Goal: Information Seeking & Learning: Learn about a topic

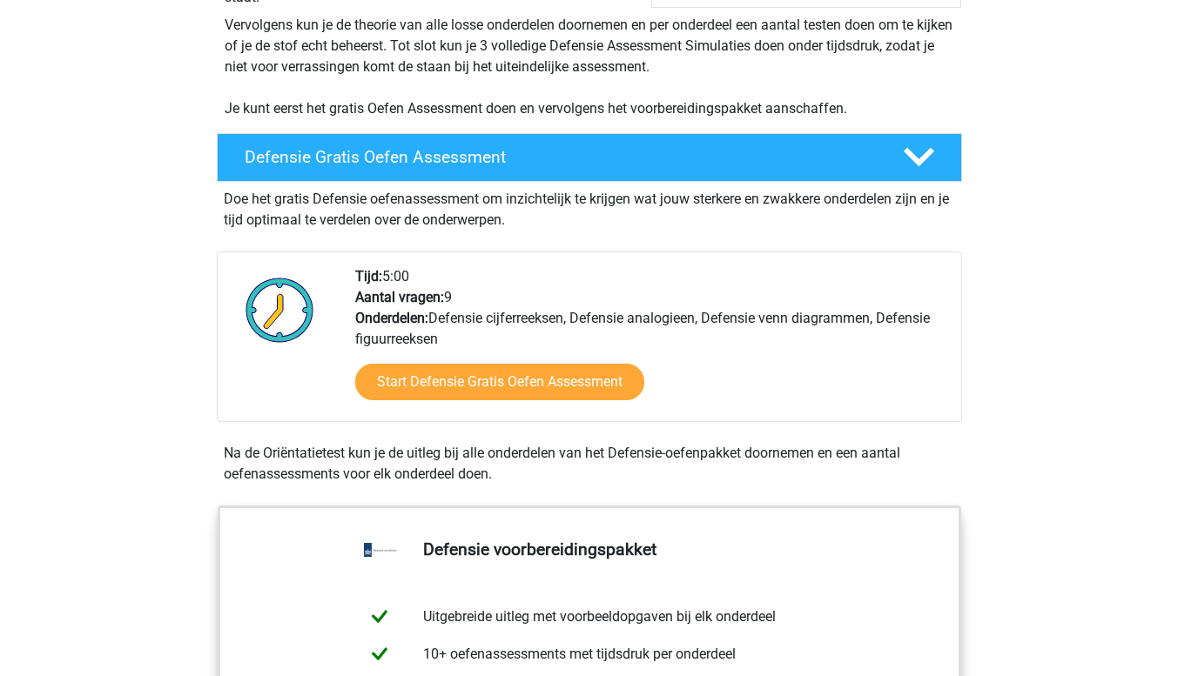
scroll to position [367, 0]
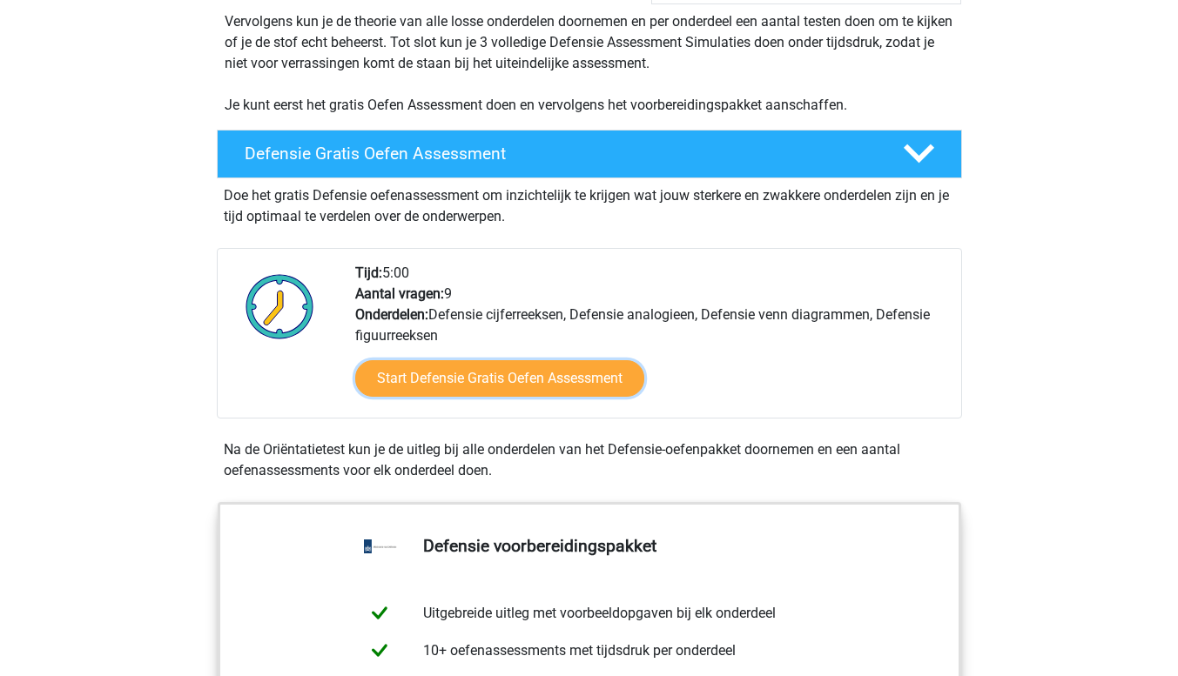
click at [456, 381] on link "Start Defensie Gratis Oefen Assessment" at bounding box center [499, 378] width 289 height 37
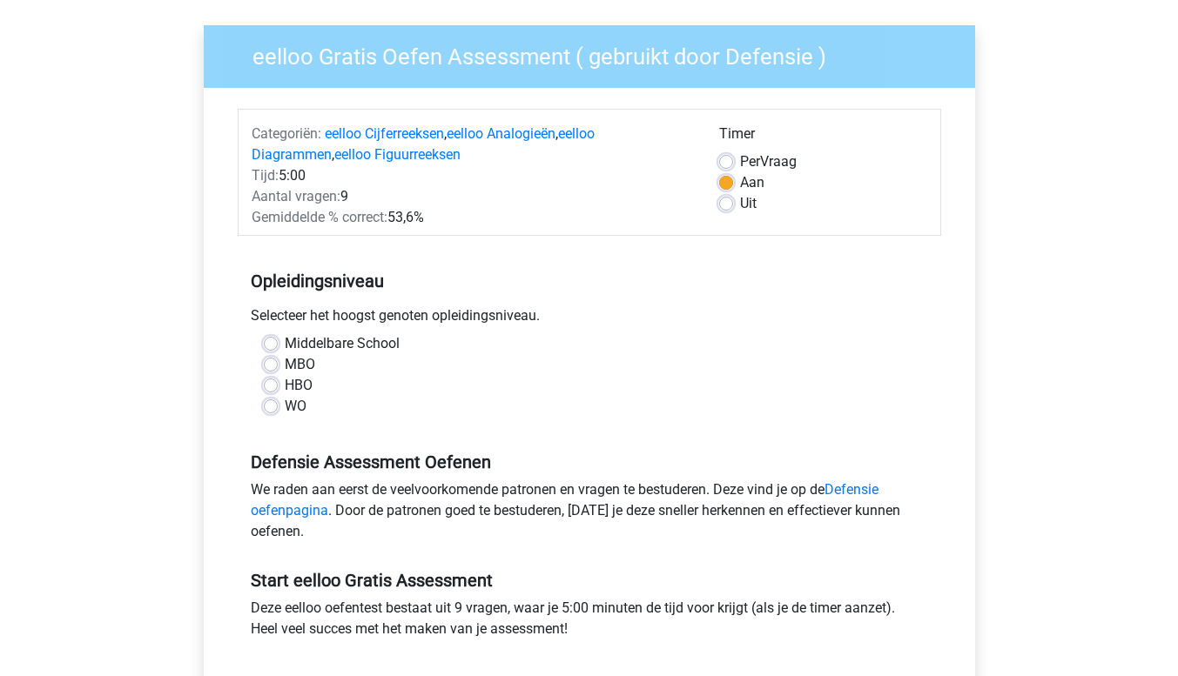
scroll to position [166, 0]
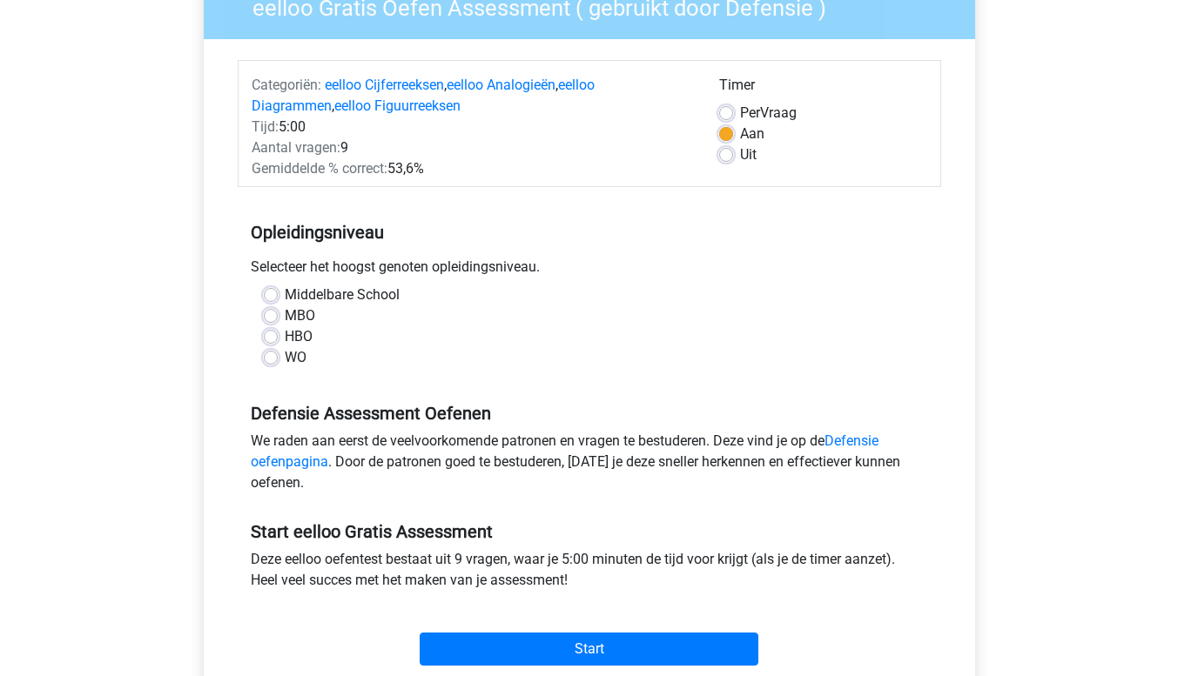
click at [285, 336] on label "HBO" at bounding box center [299, 336] width 28 height 21
click at [266, 336] on input "HBO" at bounding box center [271, 334] width 14 height 17
radio input "true"
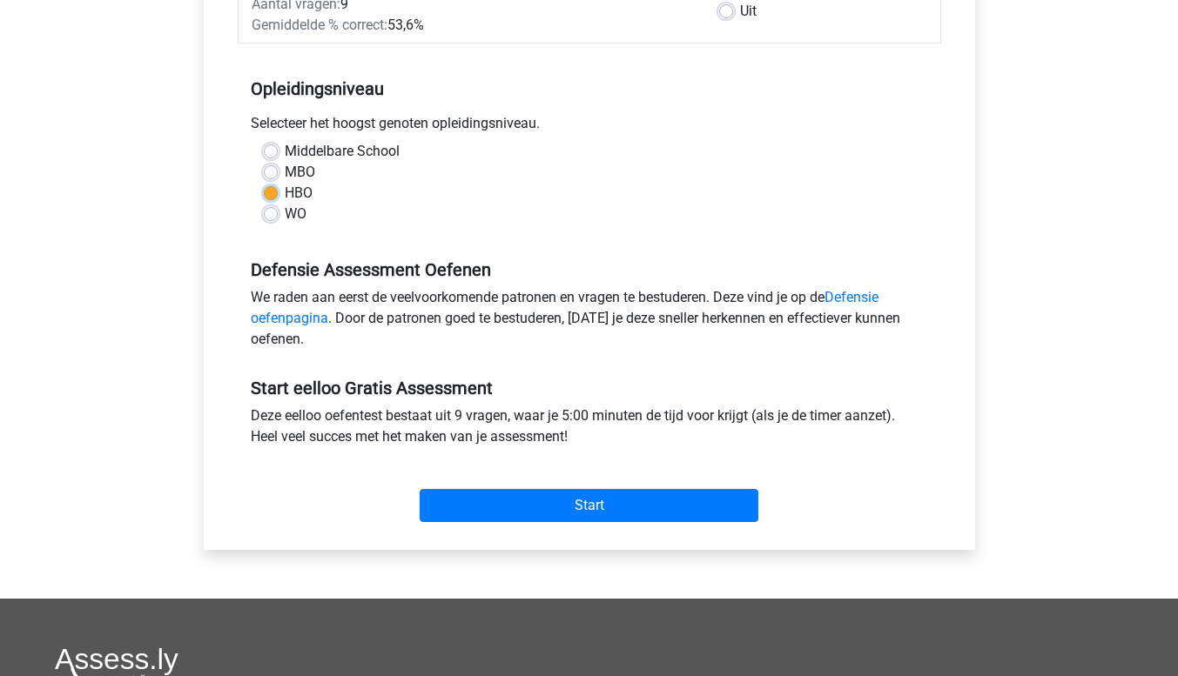
scroll to position [339, 0]
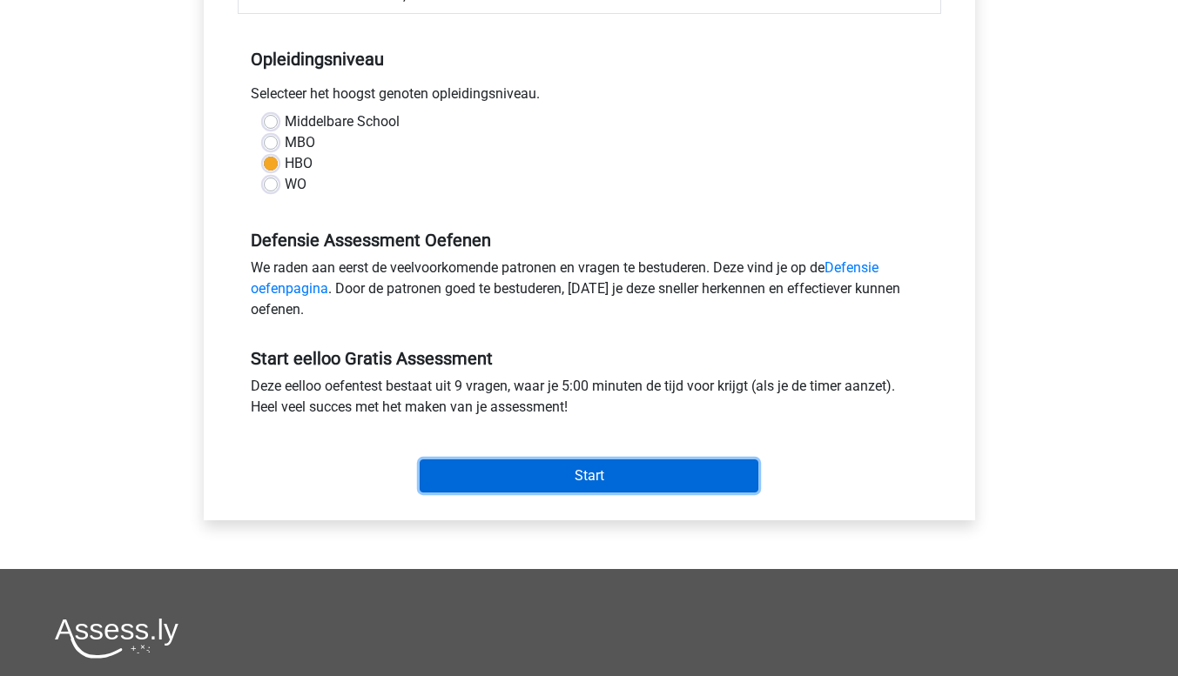
click at [546, 460] on input "Start" at bounding box center [589, 476] width 339 height 33
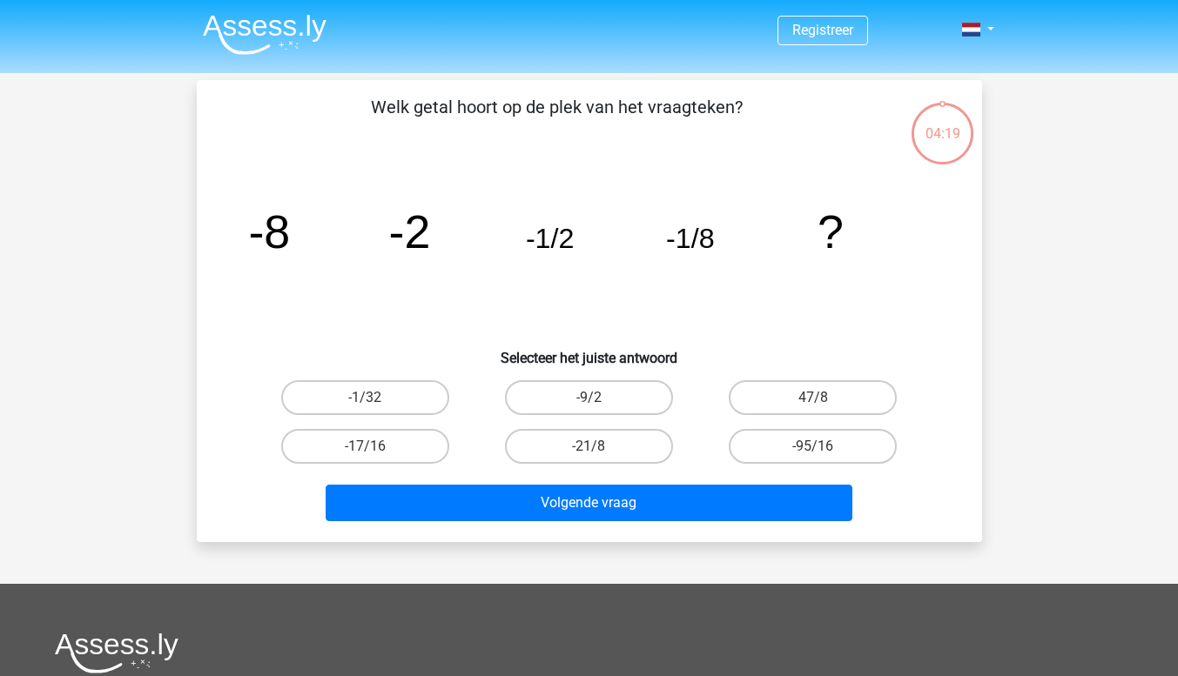
click at [359, 397] on label "-1/32" at bounding box center [365, 397] width 168 height 35
click at [365, 398] on input "-1/32" at bounding box center [370, 403] width 11 height 11
radio input "true"
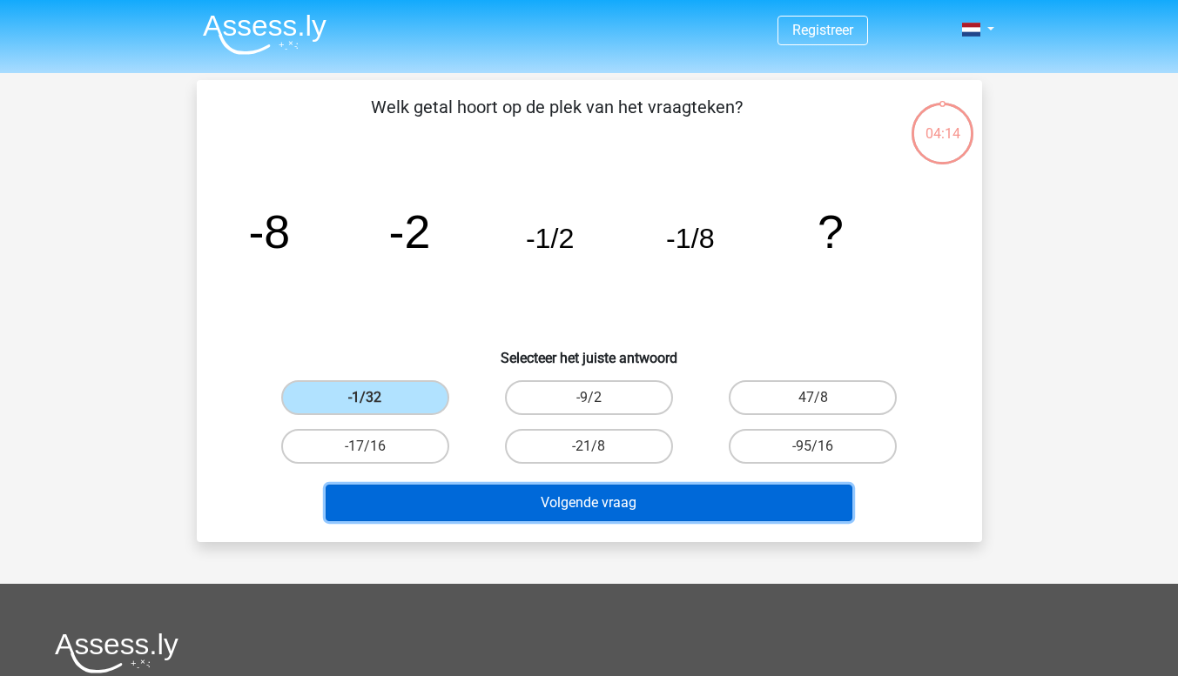
click at [628, 515] on button "Volgende vraag" at bounding box center [589, 503] width 527 height 37
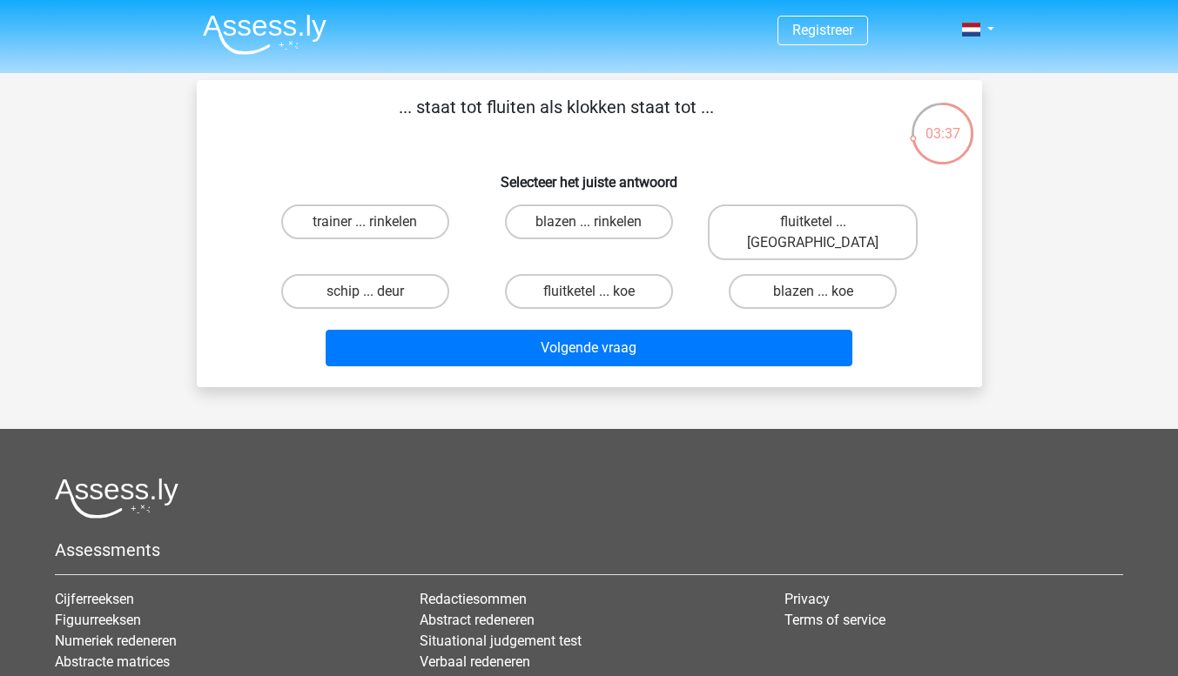
click at [795, 229] on label "fluitketel ... luiden" at bounding box center [813, 233] width 210 height 56
click at [813, 229] on input "fluitketel ... luiden" at bounding box center [818, 227] width 11 height 11
radio input "true"
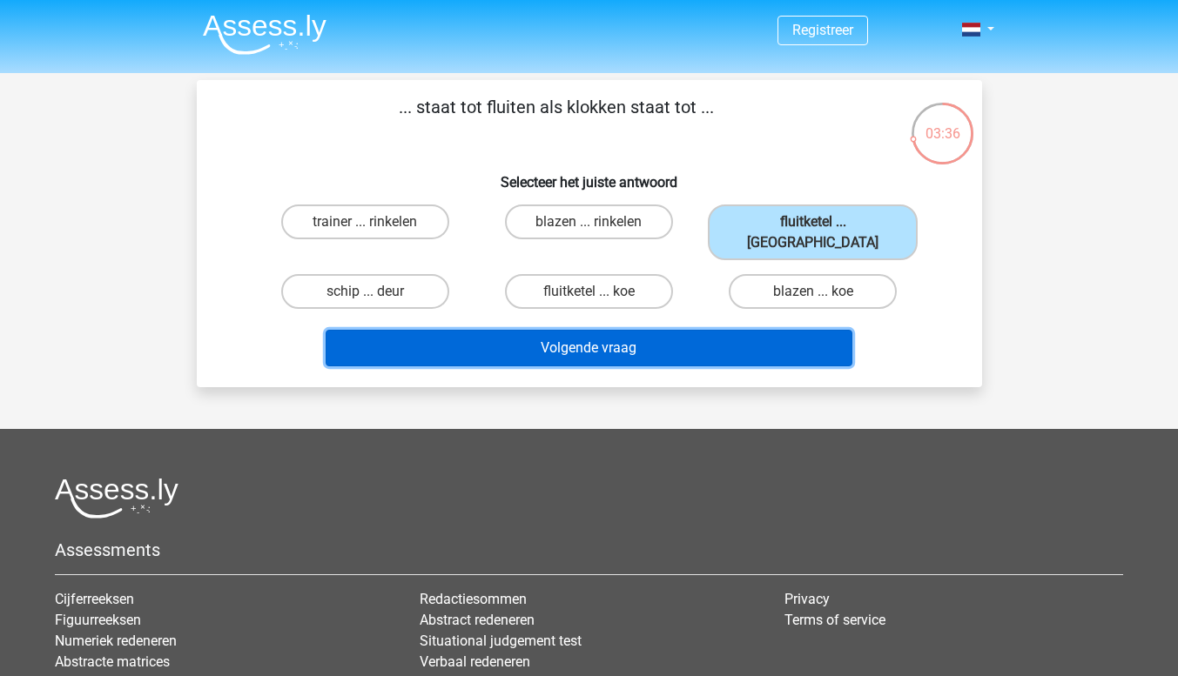
click at [681, 330] on button "Volgende vraag" at bounding box center [589, 348] width 527 height 37
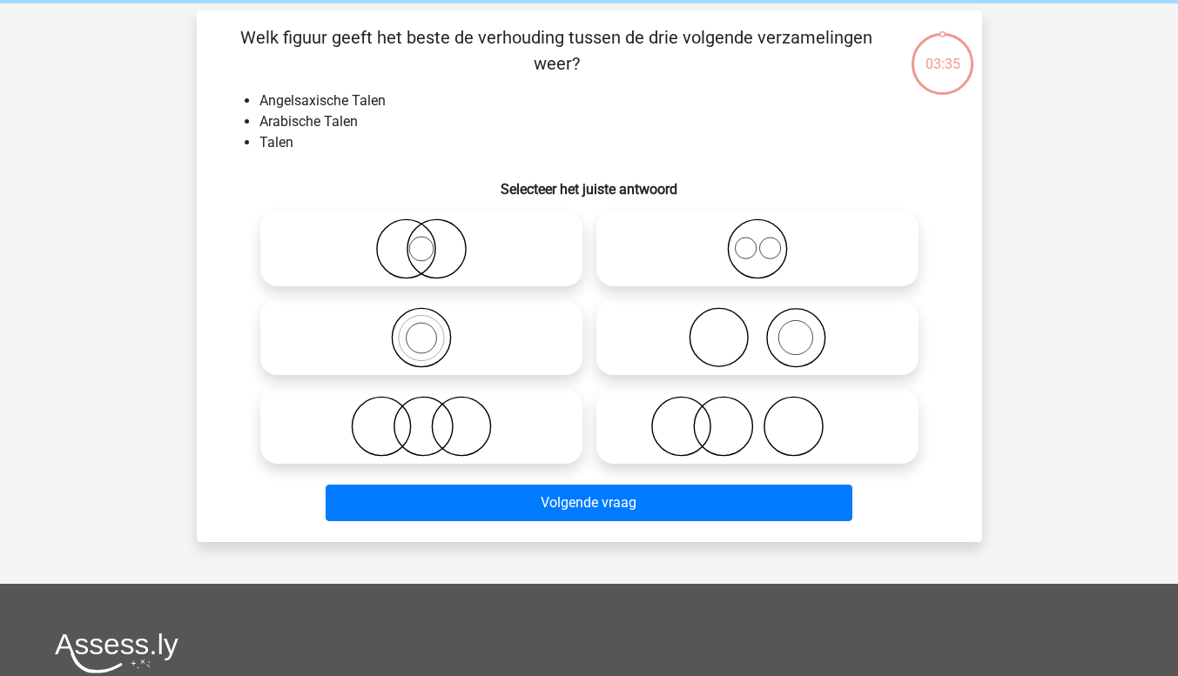
scroll to position [80, 0]
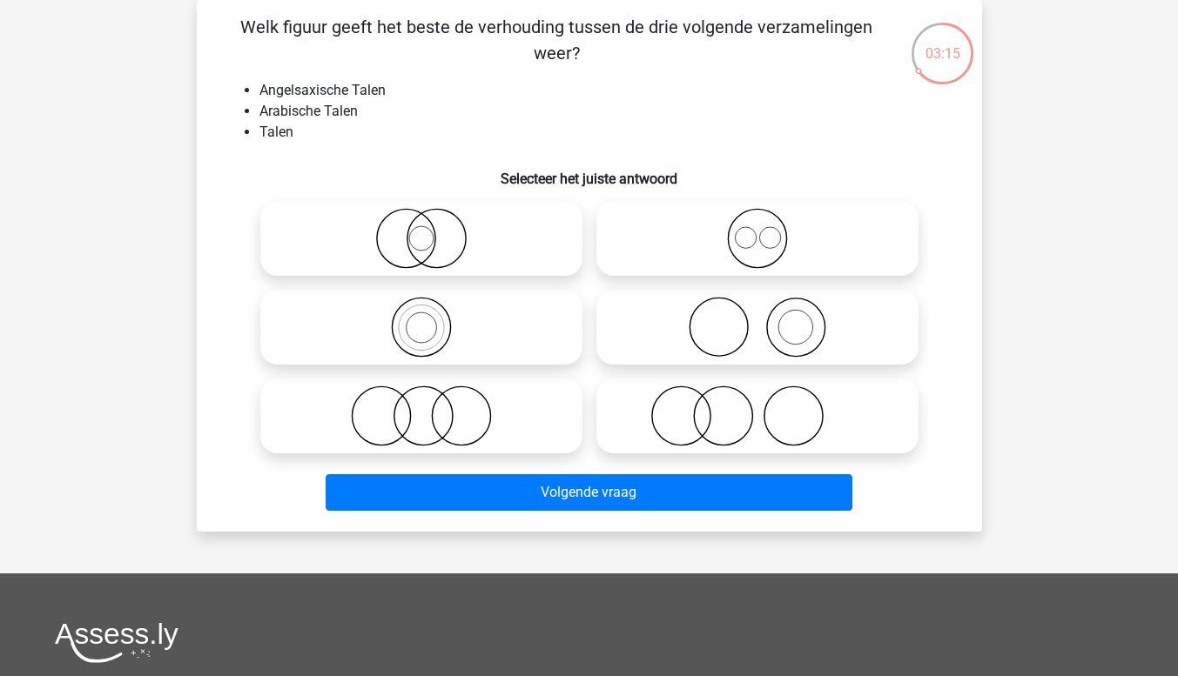
click at [448, 239] on icon at bounding box center [421, 238] width 308 height 61
click at [433, 230] on input "radio" at bounding box center [426, 223] width 11 height 11
radio input "true"
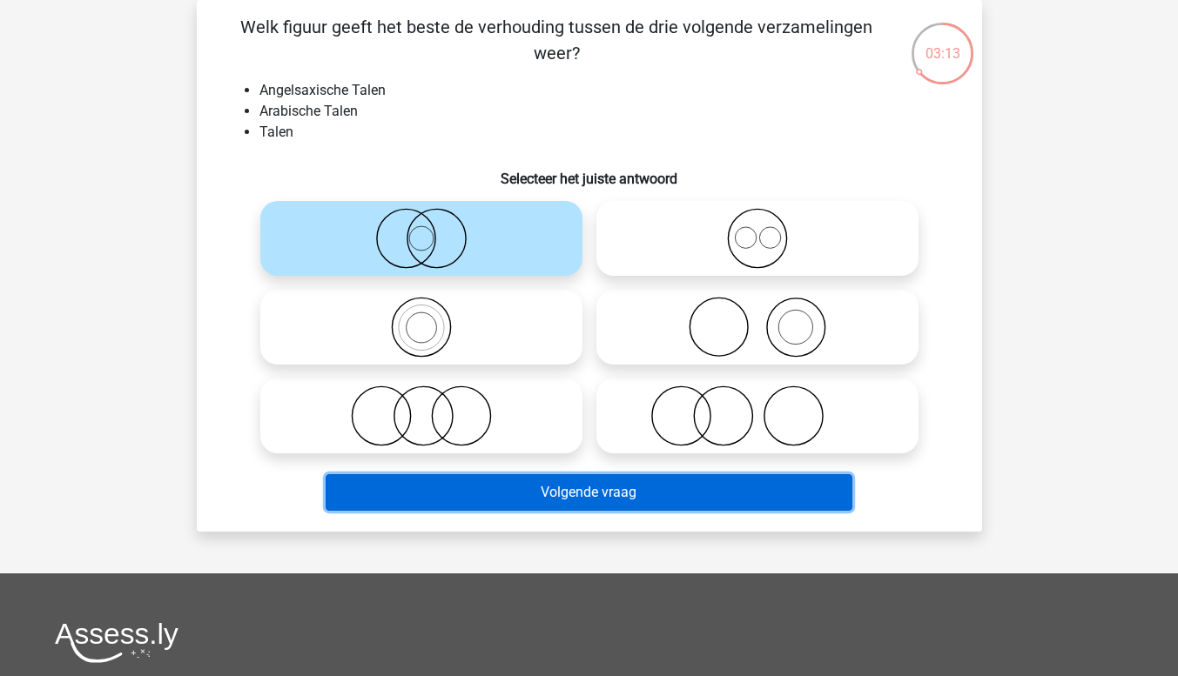
click at [544, 498] on button "Volgende vraag" at bounding box center [589, 492] width 527 height 37
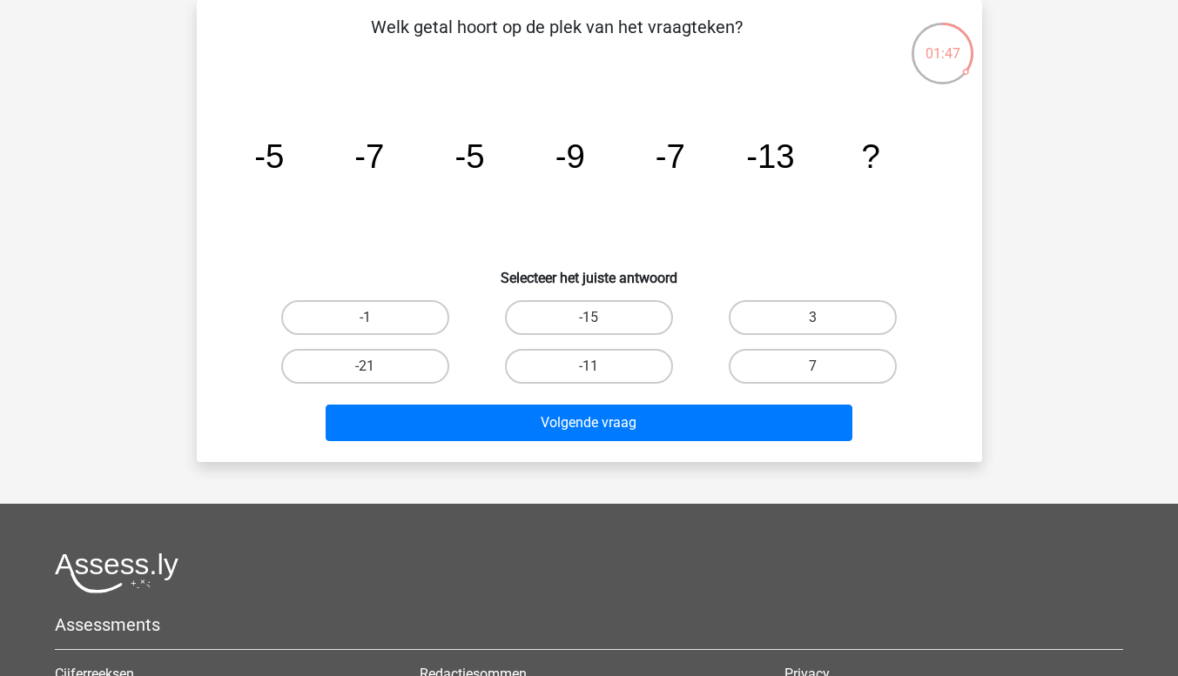
drag, startPoint x: 568, startPoint y: 389, endPoint x: 543, endPoint y: 366, distance: 34.5
click at [543, 366] on div "-11" at bounding box center [589, 366] width 224 height 49
click at [543, 366] on label "-11" at bounding box center [589, 366] width 168 height 35
click at [588, 366] on input "-11" at bounding box center [593, 371] width 11 height 11
radio input "true"
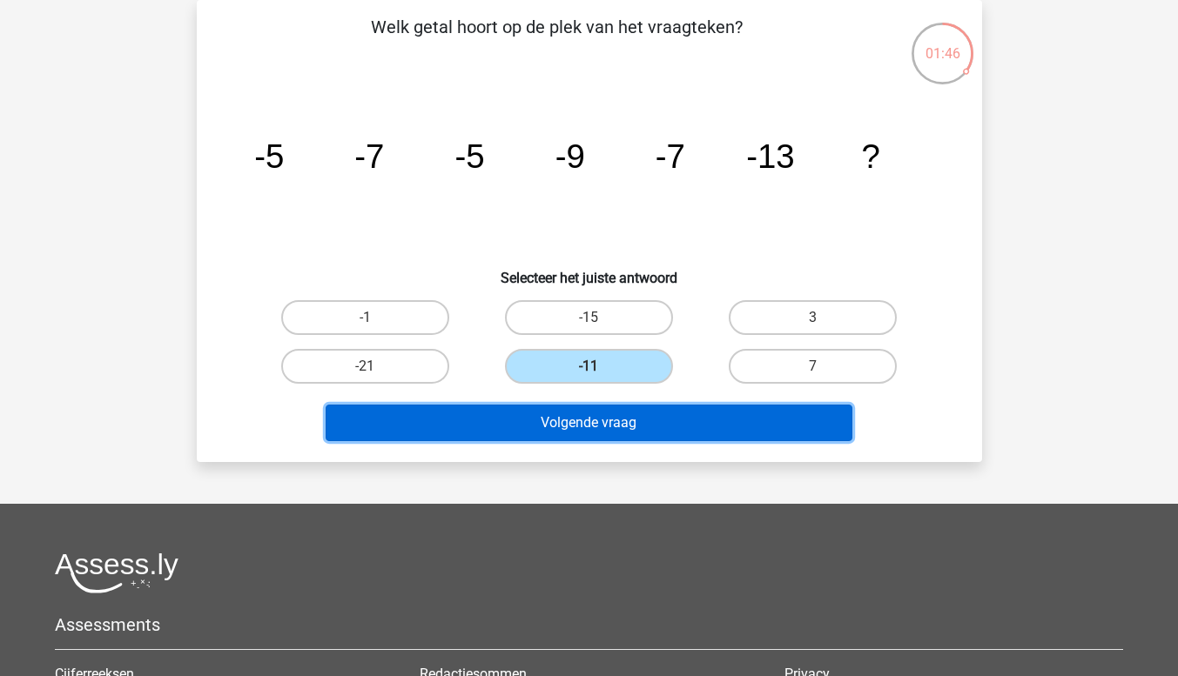
click at [600, 436] on button "Volgende vraag" at bounding box center [589, 423] width 527 height 37
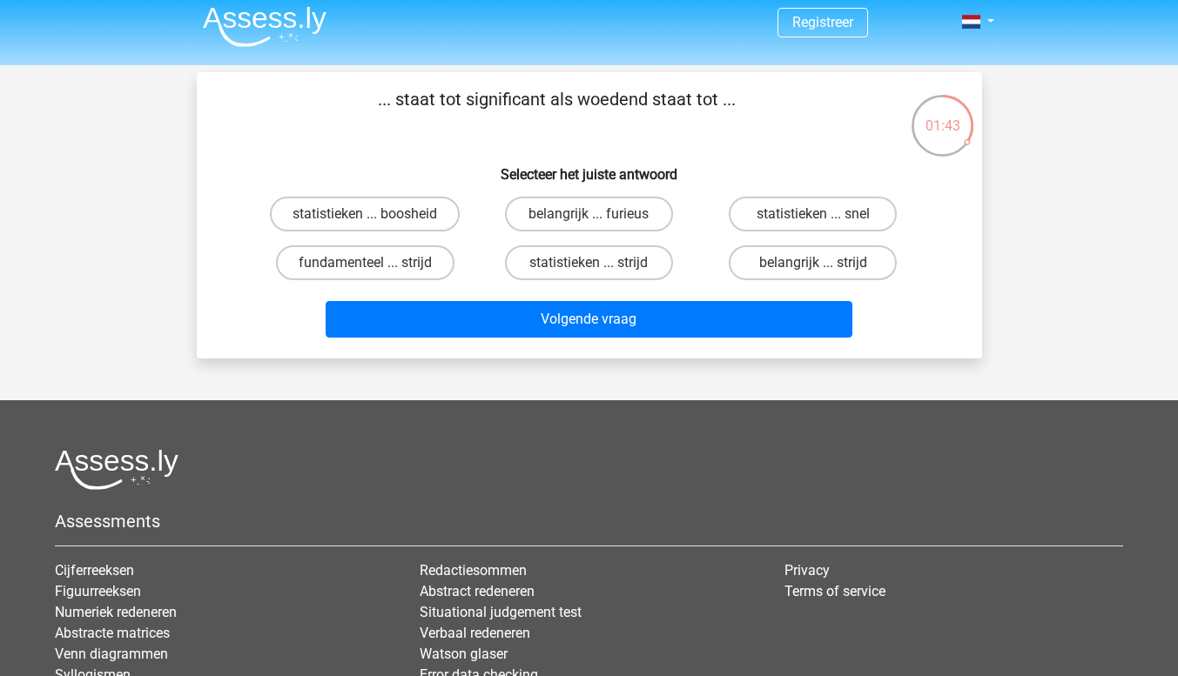
scroll to position [0, 0]
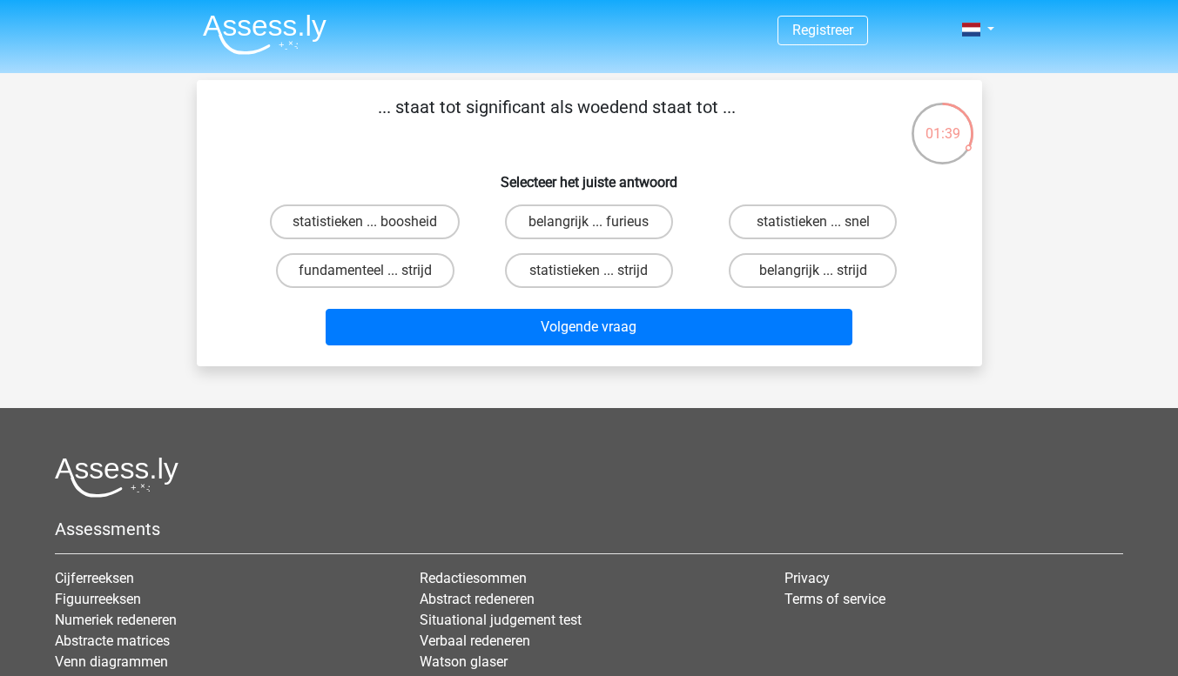
click at [592, 222] on input "belangrijk ... furieus" at bounding box center [593, 227] width 11 height 11
radio input "true"
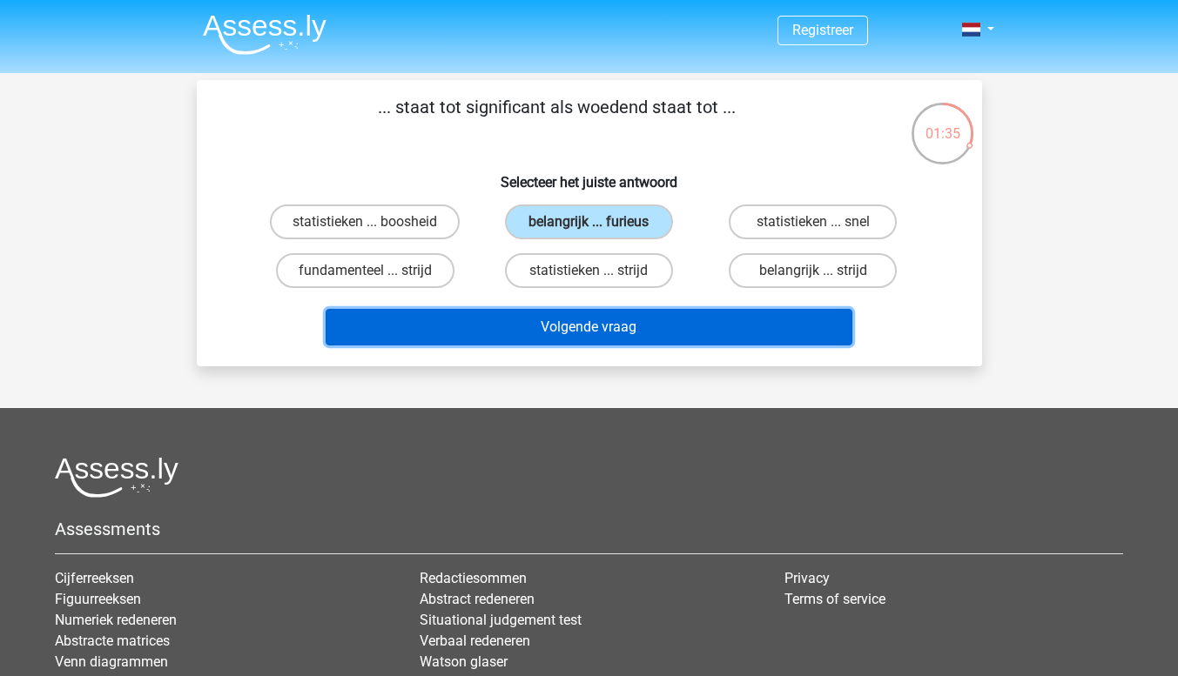
click at [607, 338] on button "Volgende vraag" at bounding box center [589, 327] width 527 height 37
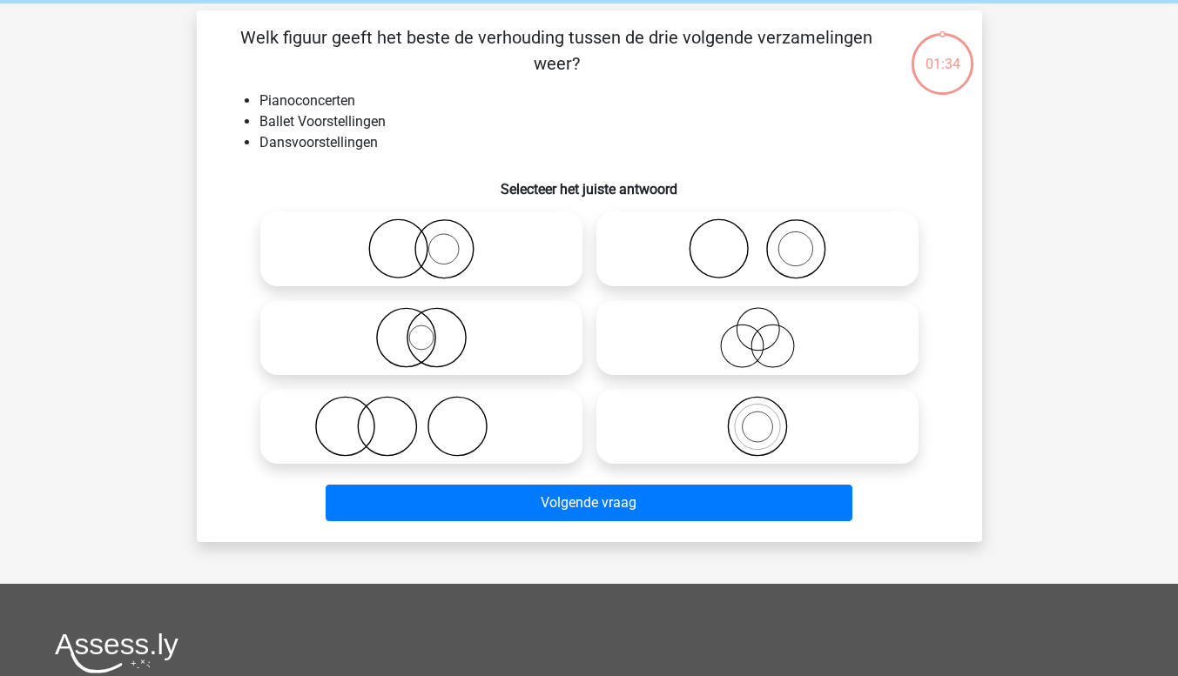
scroll to position [80, 0]
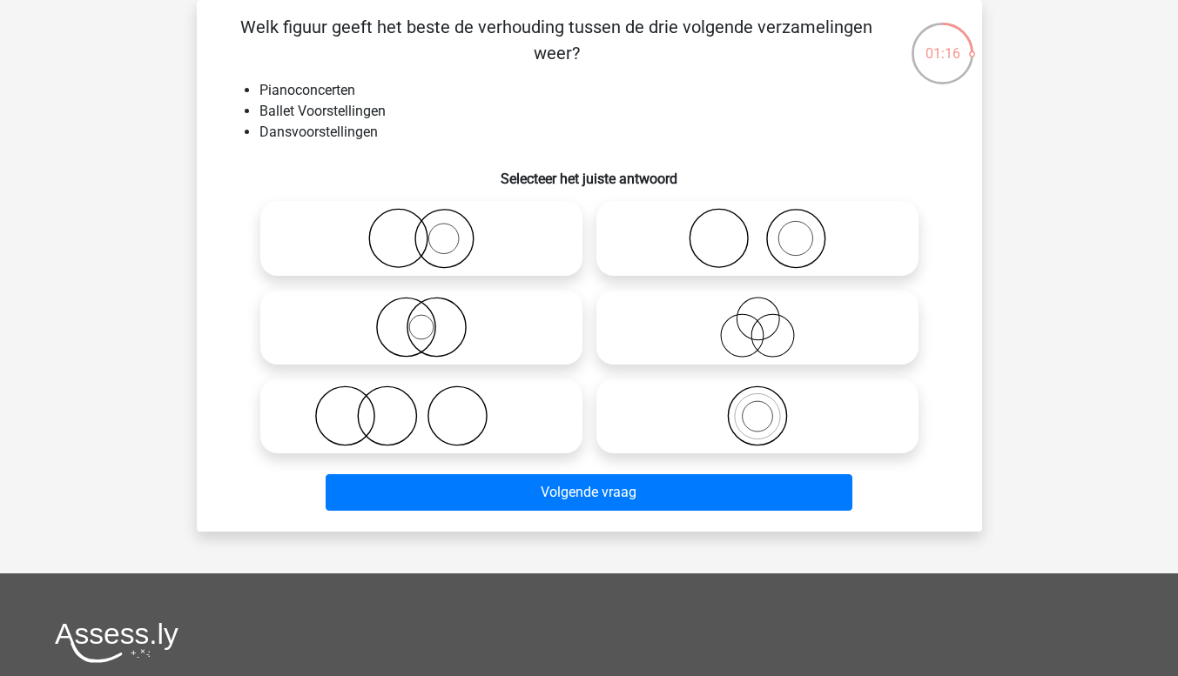
click at [742, 416] on icon at bounding box center [757, 416] width 308 height 61
click at [757, 407] on input "radio" at bounding box center [762, 401] width 11 height 11
radio input "true"
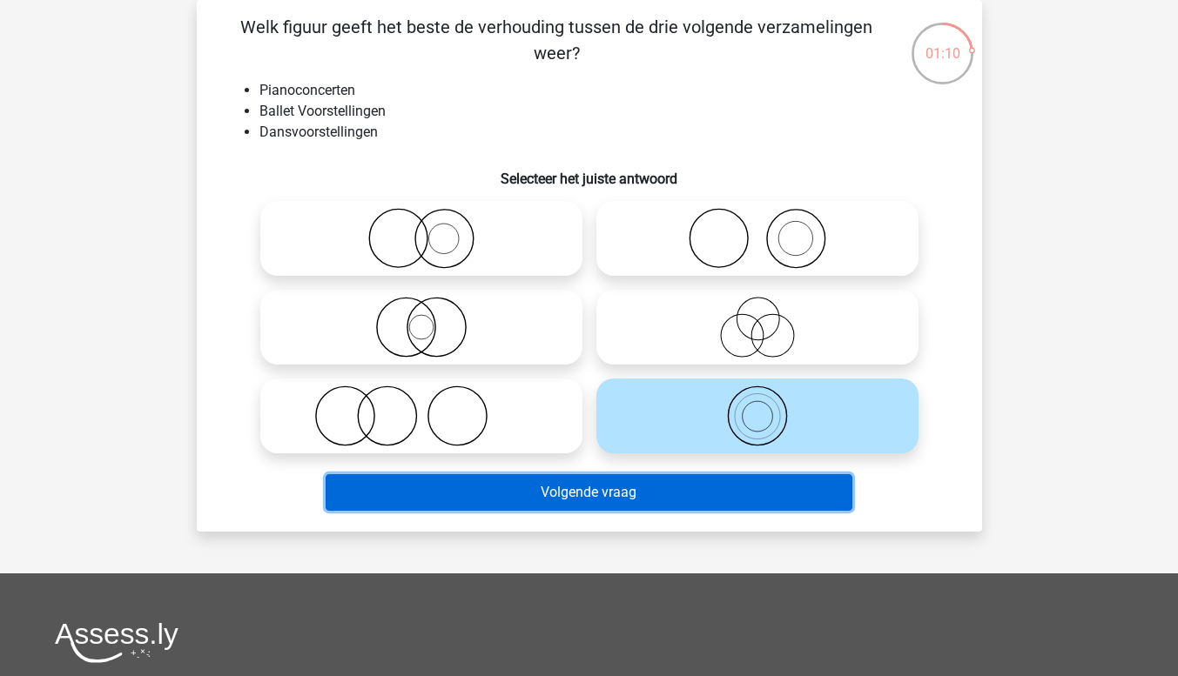
click at [544, 487] on button "Volgende vraag" at bounding box center [589, 492] width 527 height 37
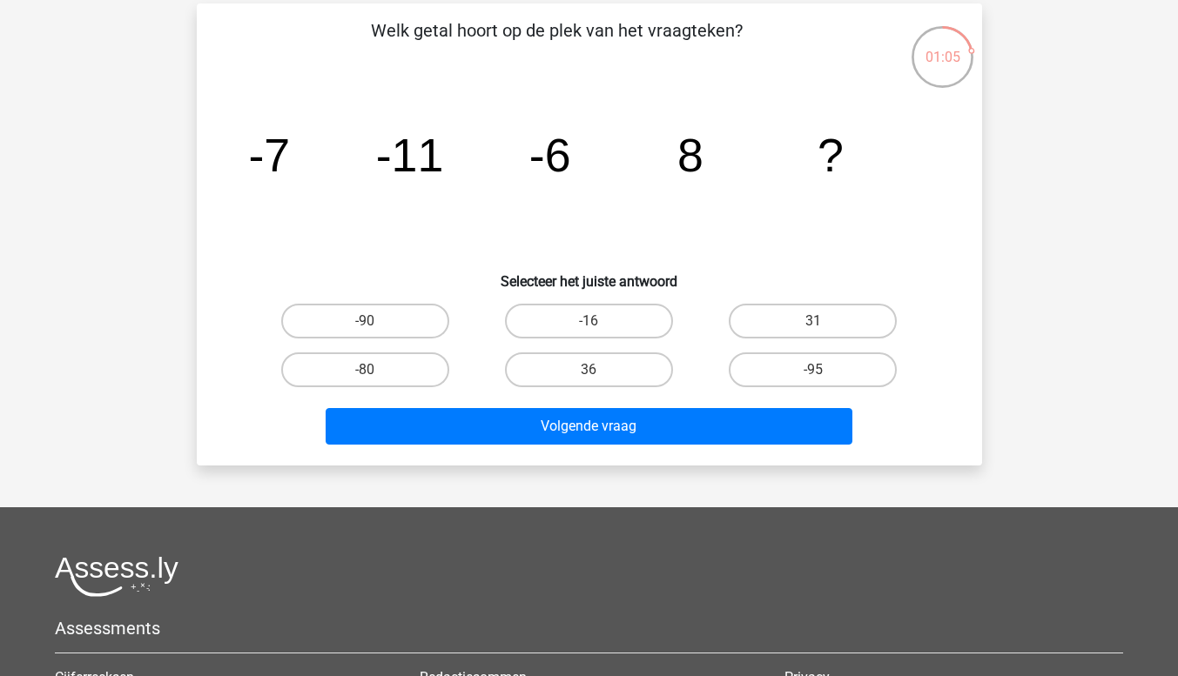
scroll to position [77, 0]
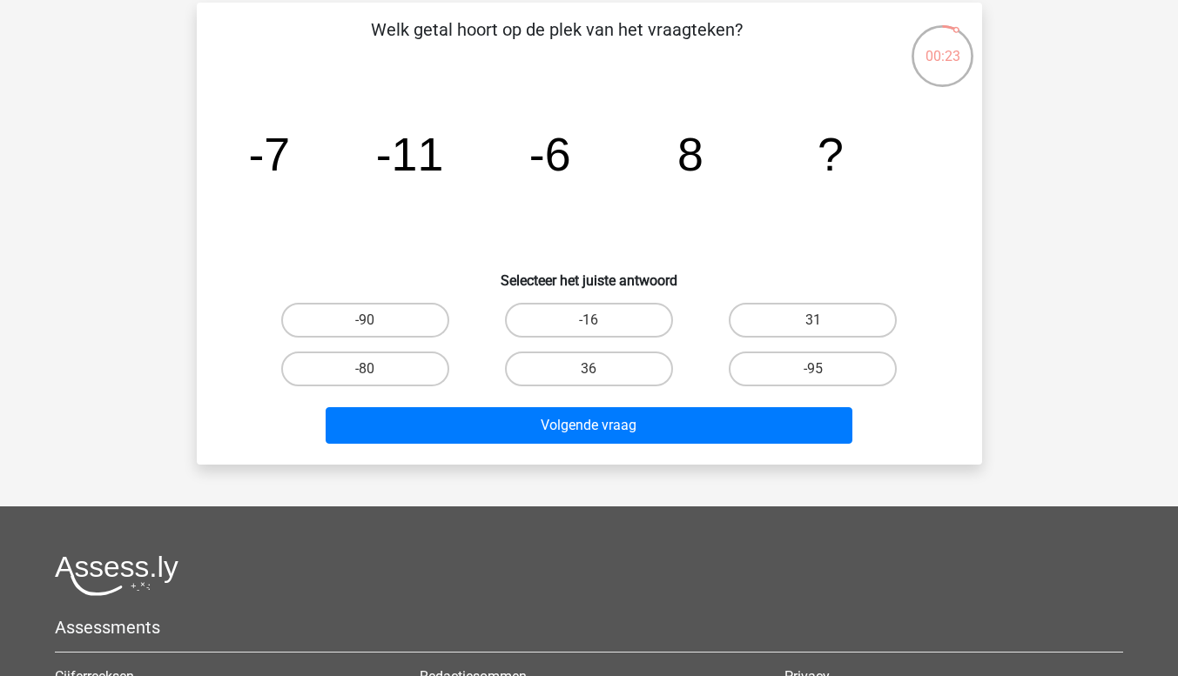
click at [548, 318] on label "-16" at bounding box center [589, 320] width 168 height 35
click at [588, 320] on input "-16" at bounding box center [593, 325] width 11 height 11
radio input "true"
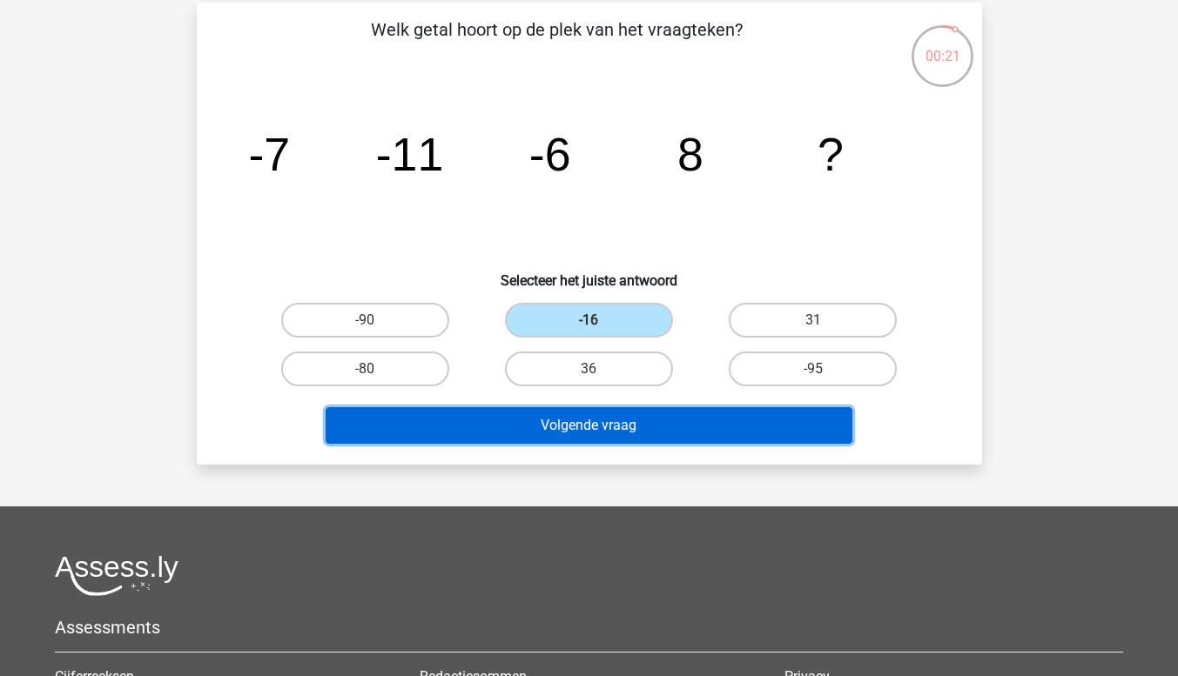
click at [589, 434] on button "Volgende vraag" at bounding box center [589, 425] width 527 height 37
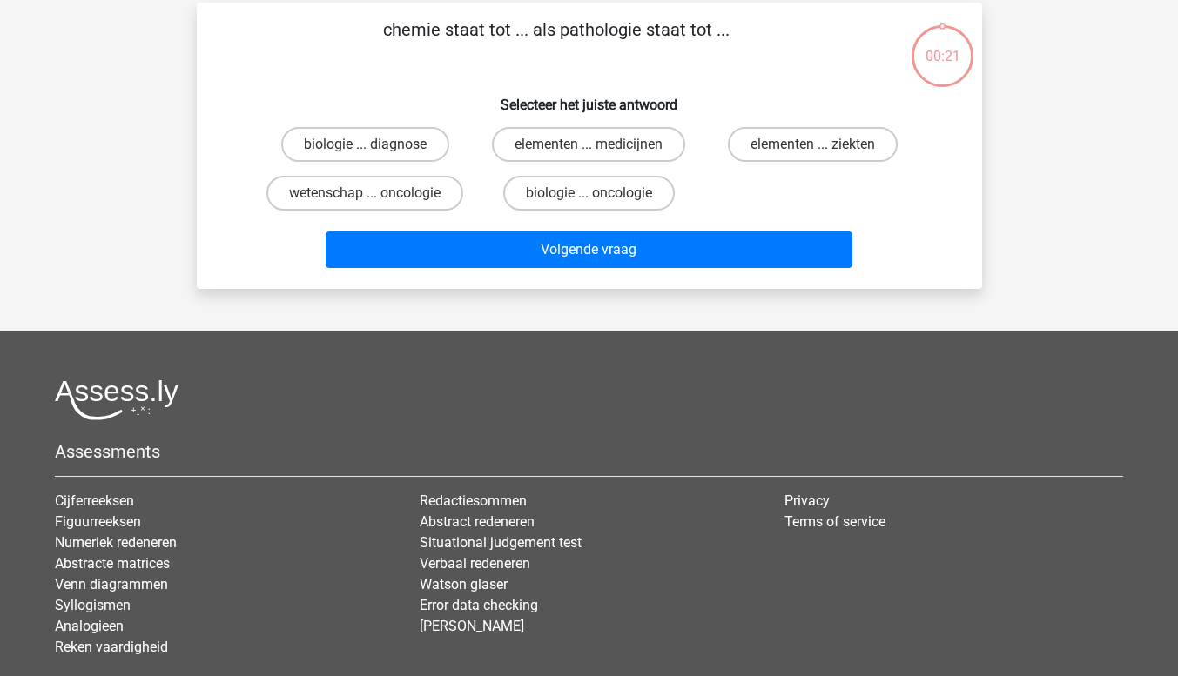
scroll to position [80, 0]
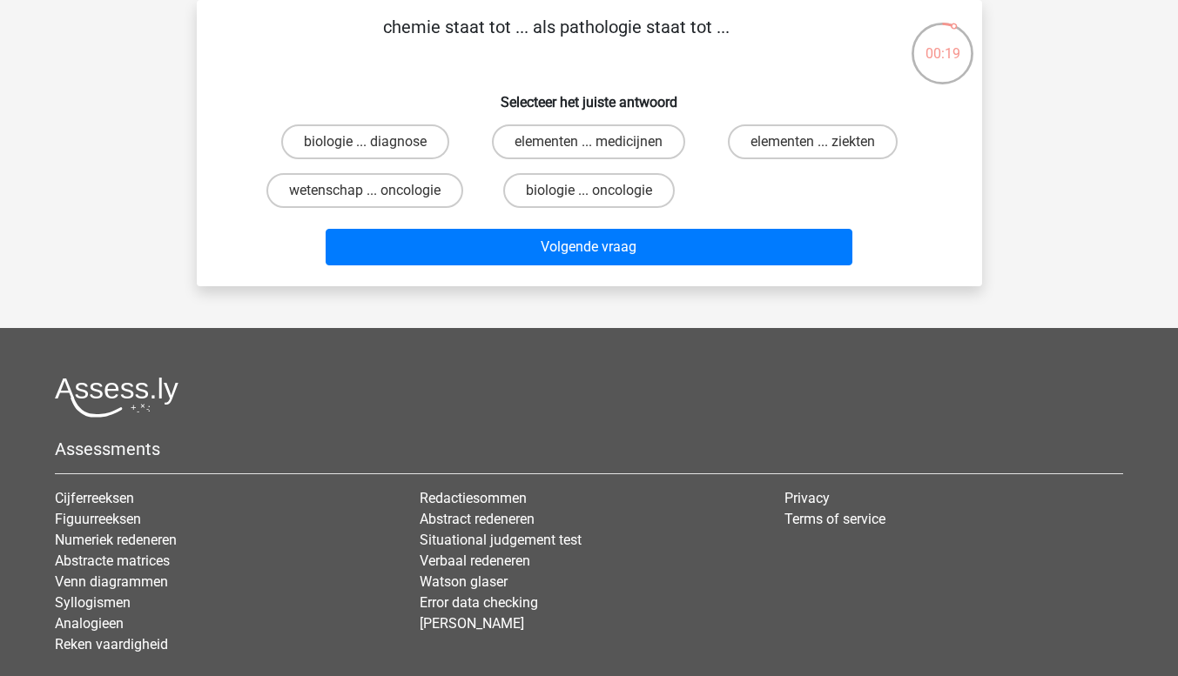
drag, startPoint x: 1174, startPoint y: 314, endPoint x: 1166, endPoint y: 272, distance: 43.4
click at [1166, 272] on div "Registreer" at bounding box center [589, 354] width 1178 height 868
drag, startPoint x: 1166, startPoint y: 272, endPoint x: 1190, endPoint y: 261, distance: 25.7
click at [1177, 261] on html "Registreer" at bounding box center [589, 354] width 1178 height 868
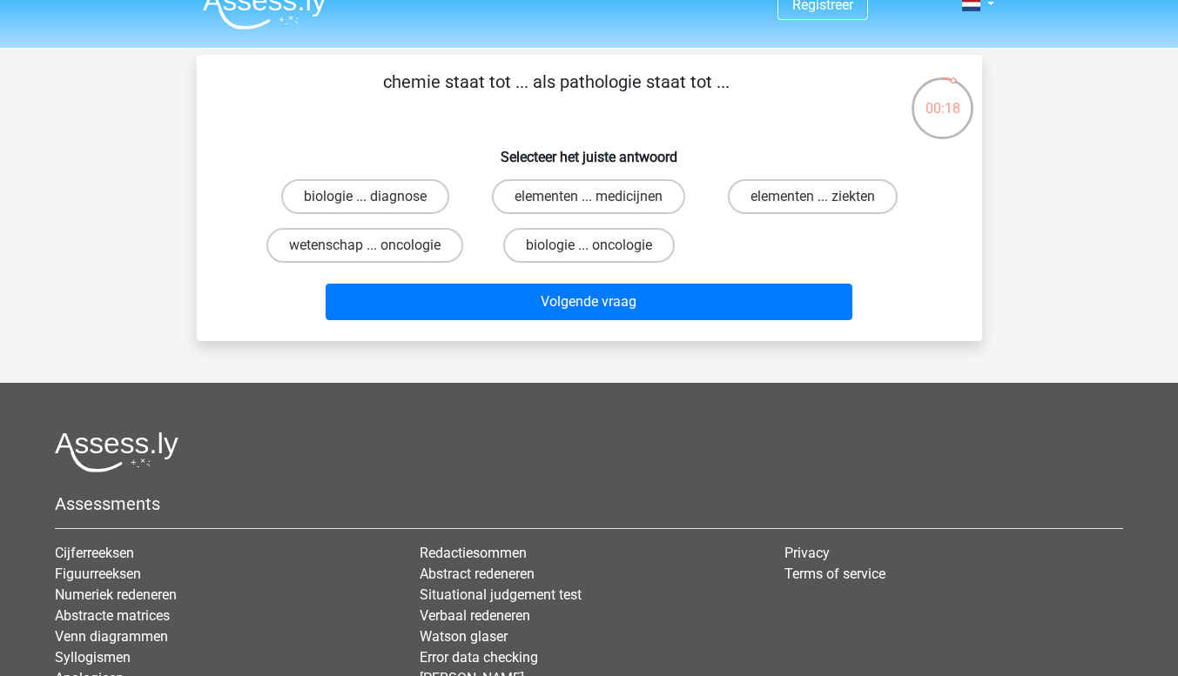
scroll to position [0, 0]
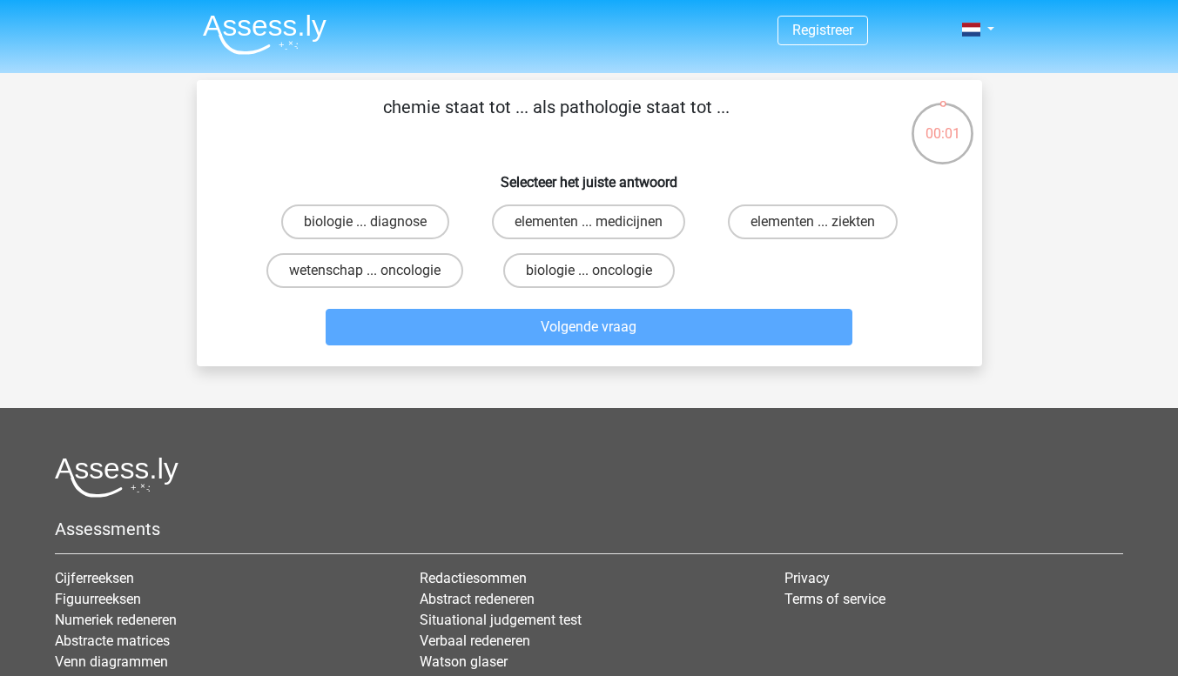
click at [548, 224] on label "elementen ... medicijnen" at bounding box center [588, 222] width 193 height 35
click at [588, 224] on input "elementen ... medicijnen" at bounding box center [593, 227] width 11 height 11
radio input "true"
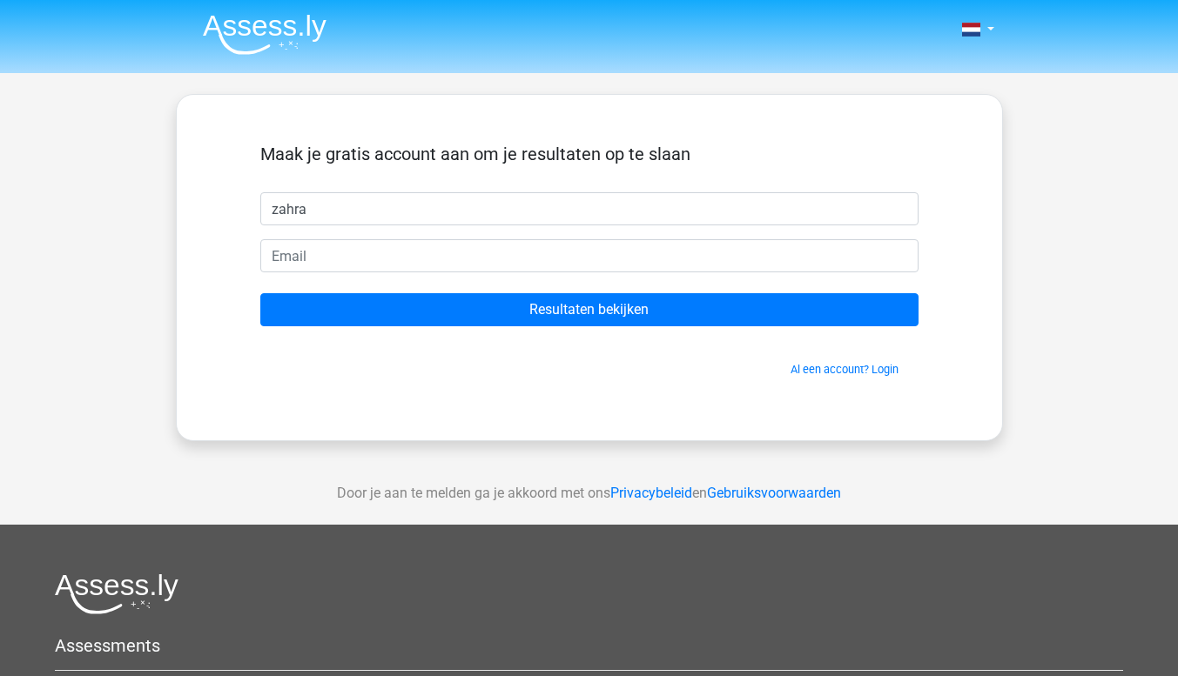
type input "zahra"
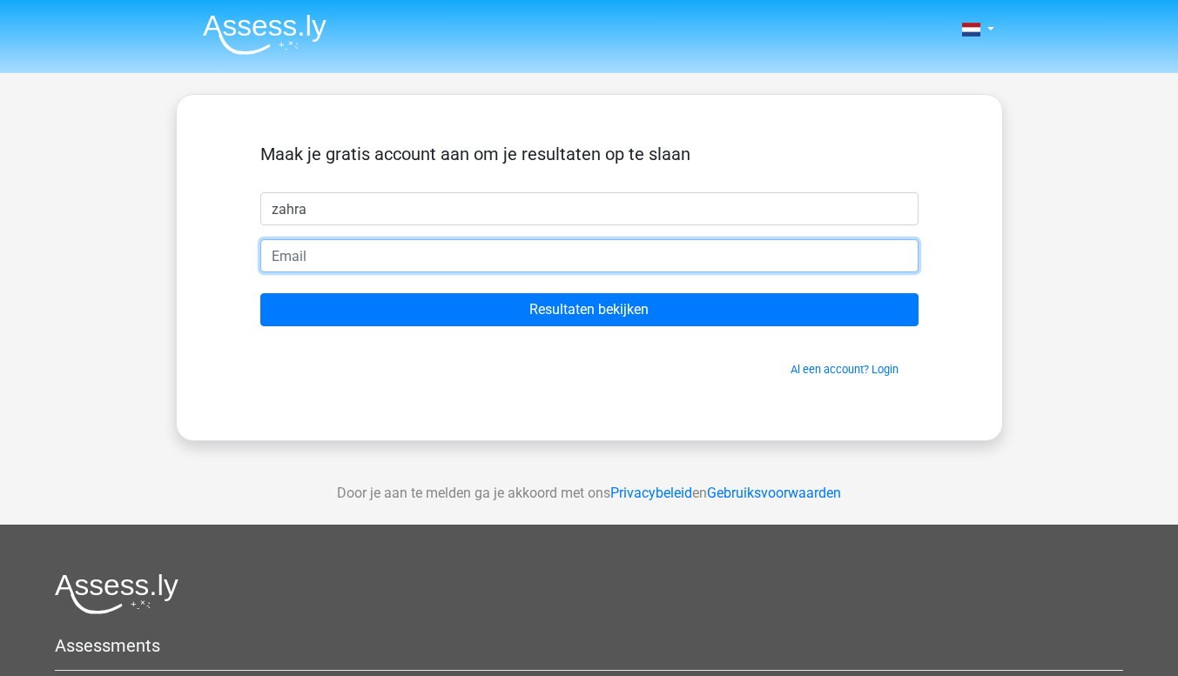
click at [568, 259] on input "email" at bounding box center [589, 255] width 658 height 33
type input "[EMAIL_ADDRESS][DOMAIN_NAME]"
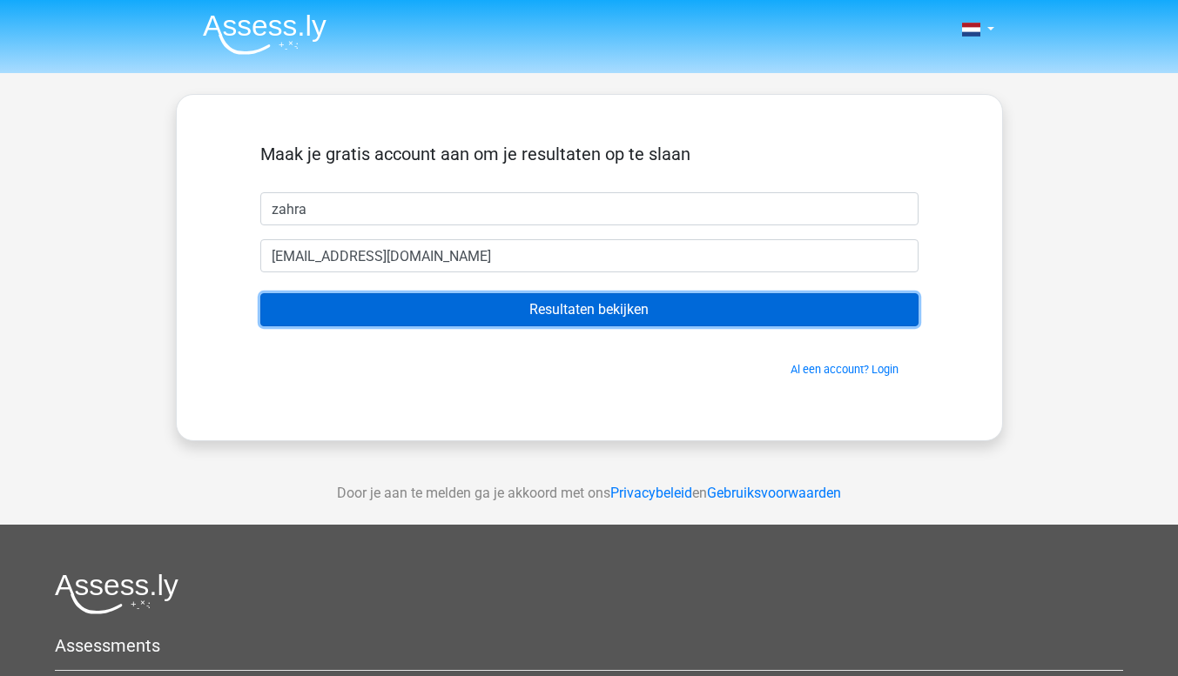
click at [561, 312] on input "Resultaten bekijken" at bounding box center [589, 309] width 658 height 33
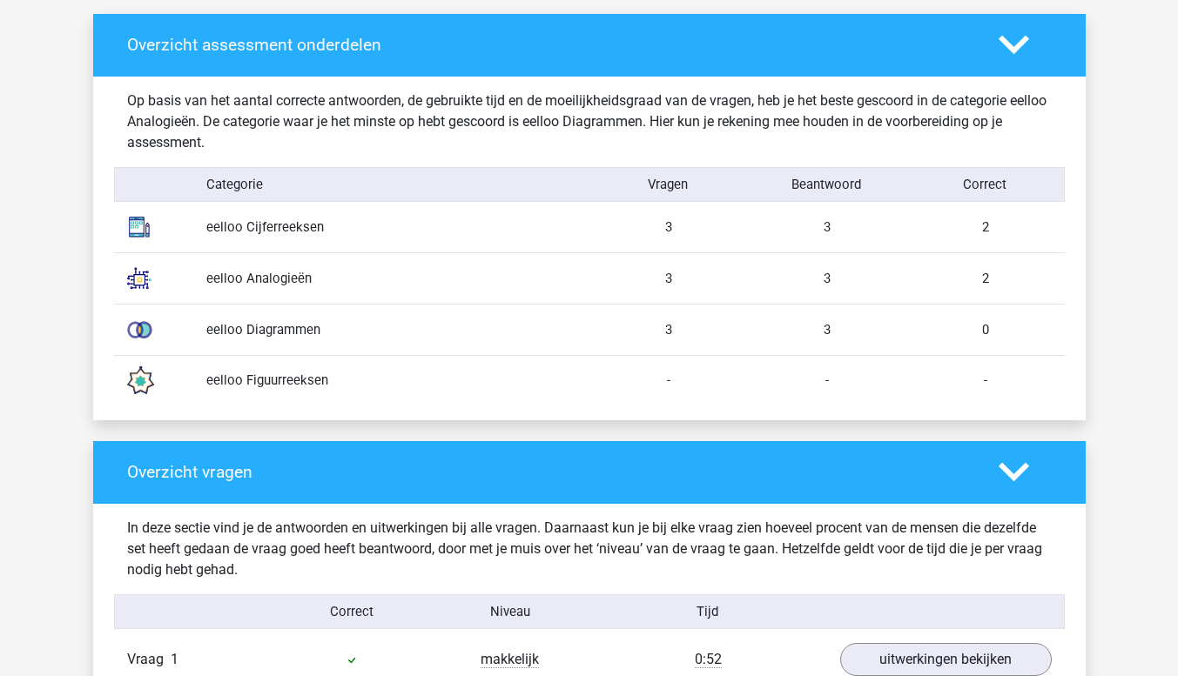
scroll to position [1340, 0]
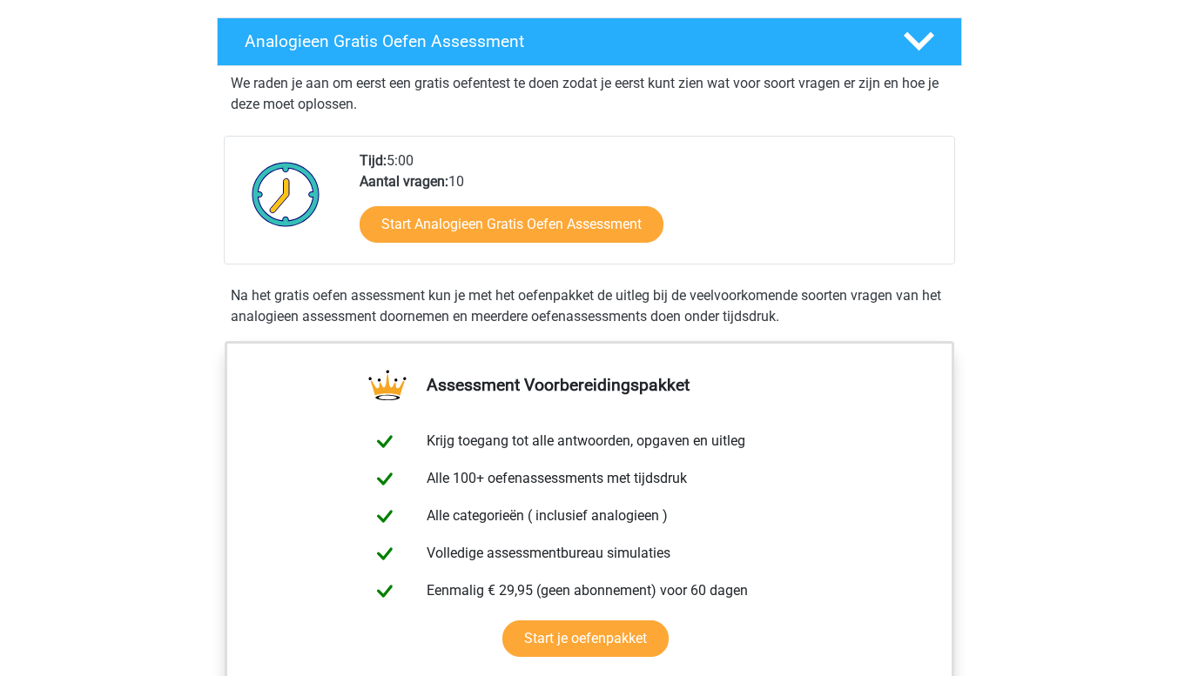
scroll to position [274, 0]
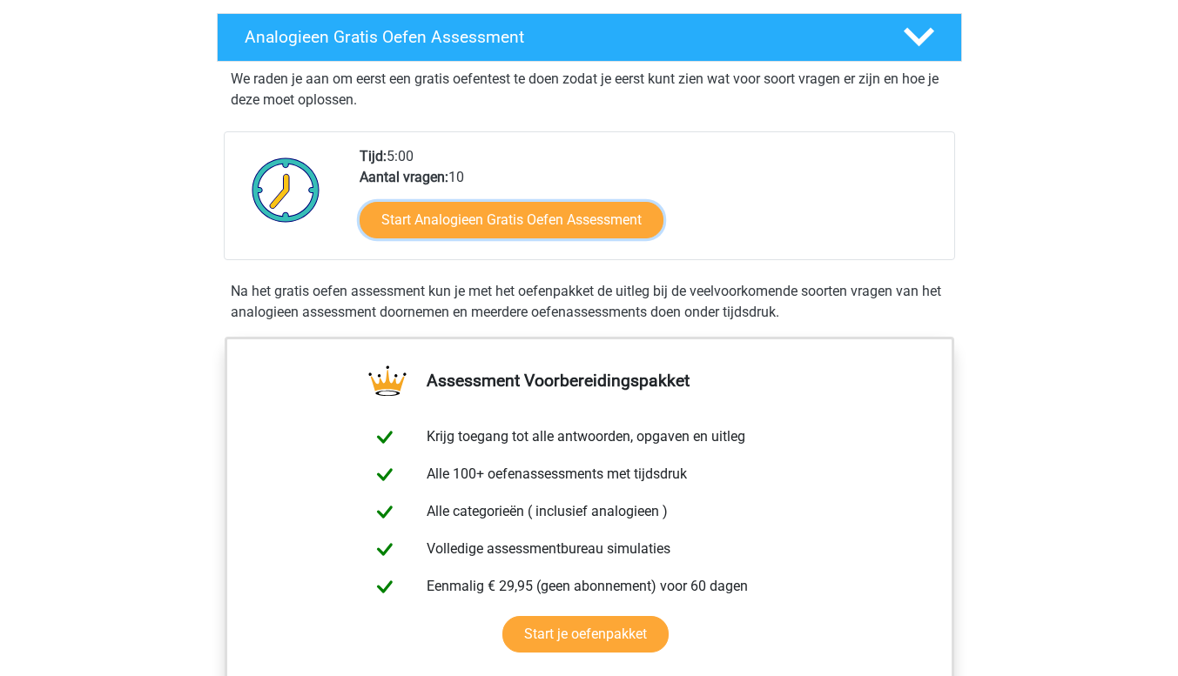
click at [477, 215] on link "Start Analogieen Gratis Oefen Assessment" at bounding box center [511, 220] width 304 height 37
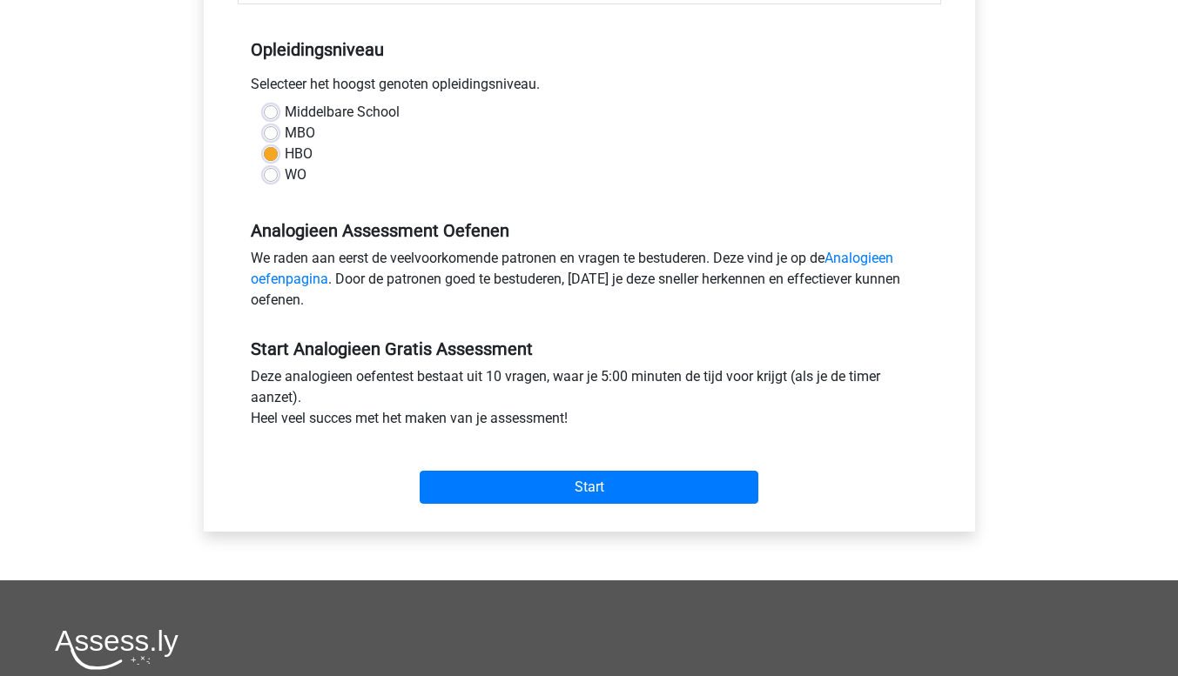
scroll to position [339, 0]
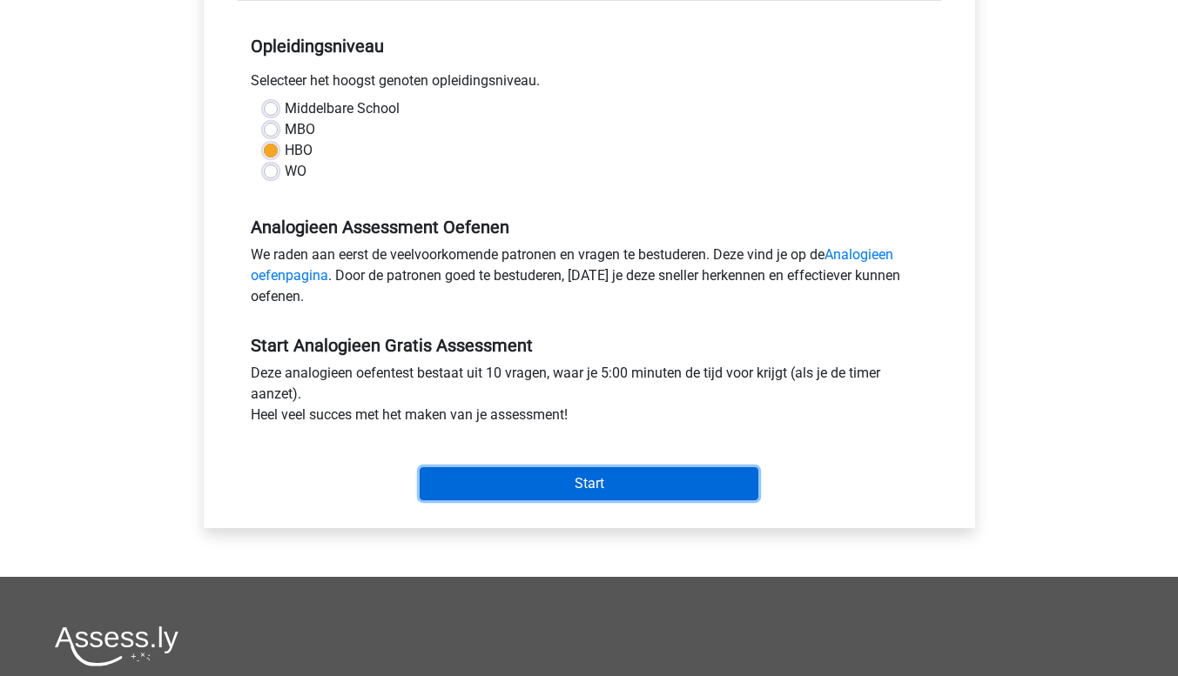
click at [465, 495] on input "Start" at bounding box center [589, 483] width 339 height 33
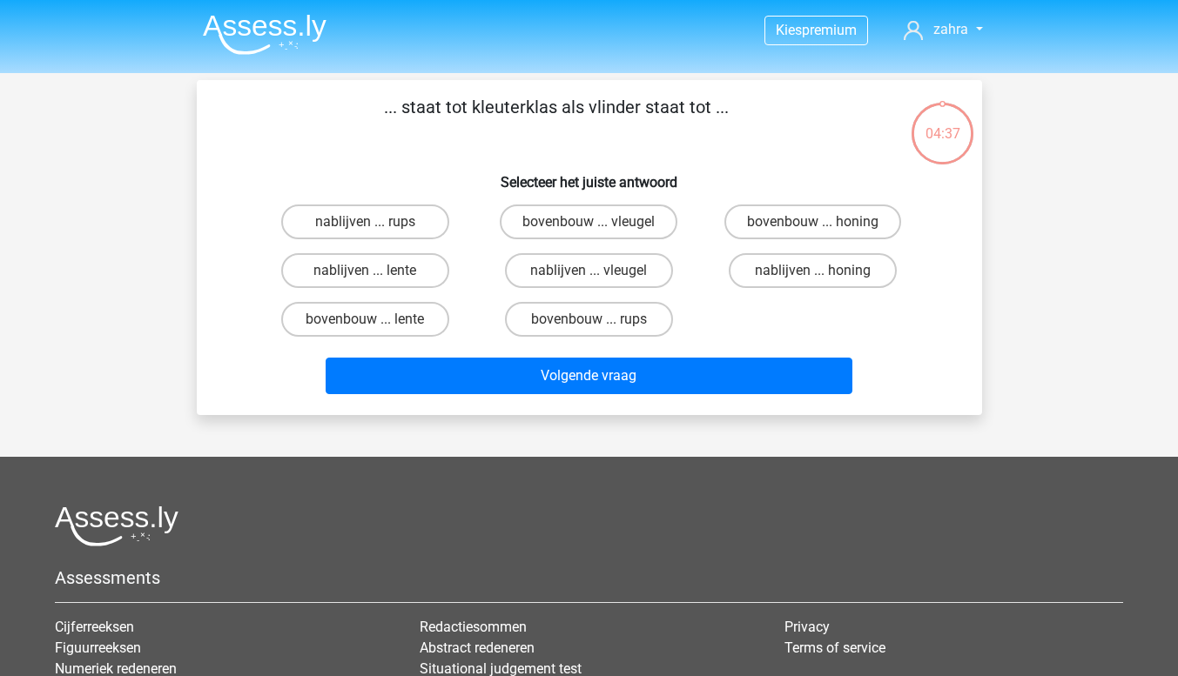
click at [551, 322] on label "bovenbouw ... rups" at bounding box center [589, 319] width 168 height 35
click at [588, 322] on input "bovenbouw ... rups" at bounding box center [593, 324] width 11 height 11
radio input "true"
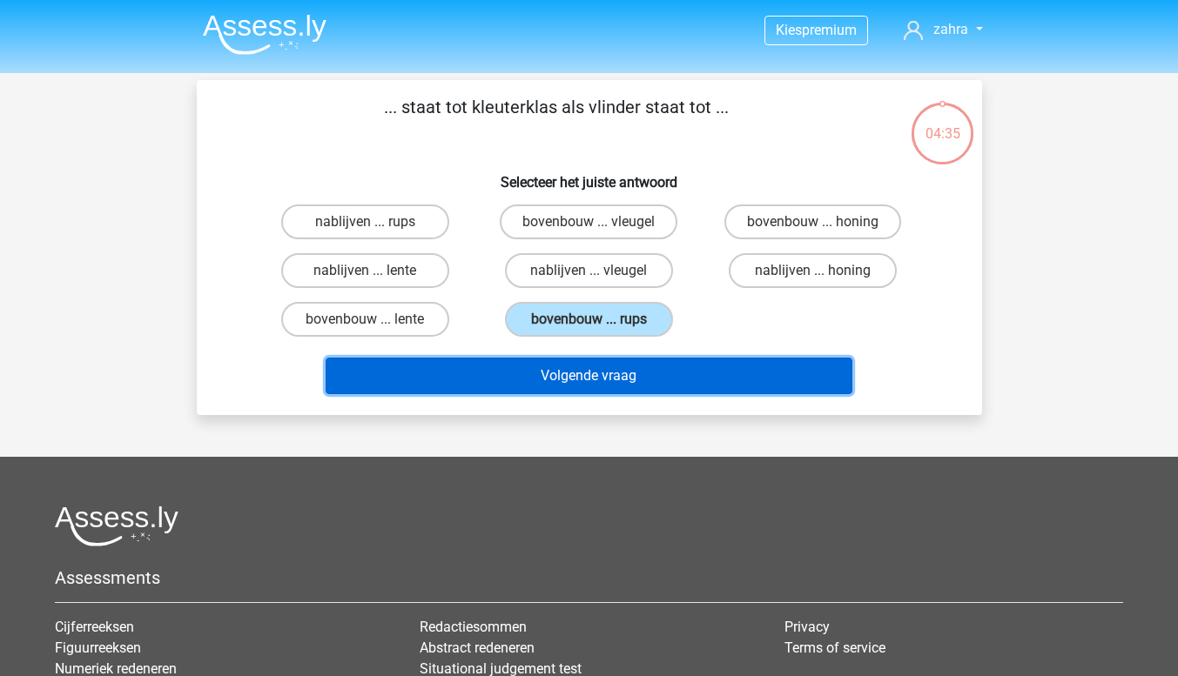
click at [596, 378] on button "Volgende vraag" at bounding box center [589, 376] width 527 height 37
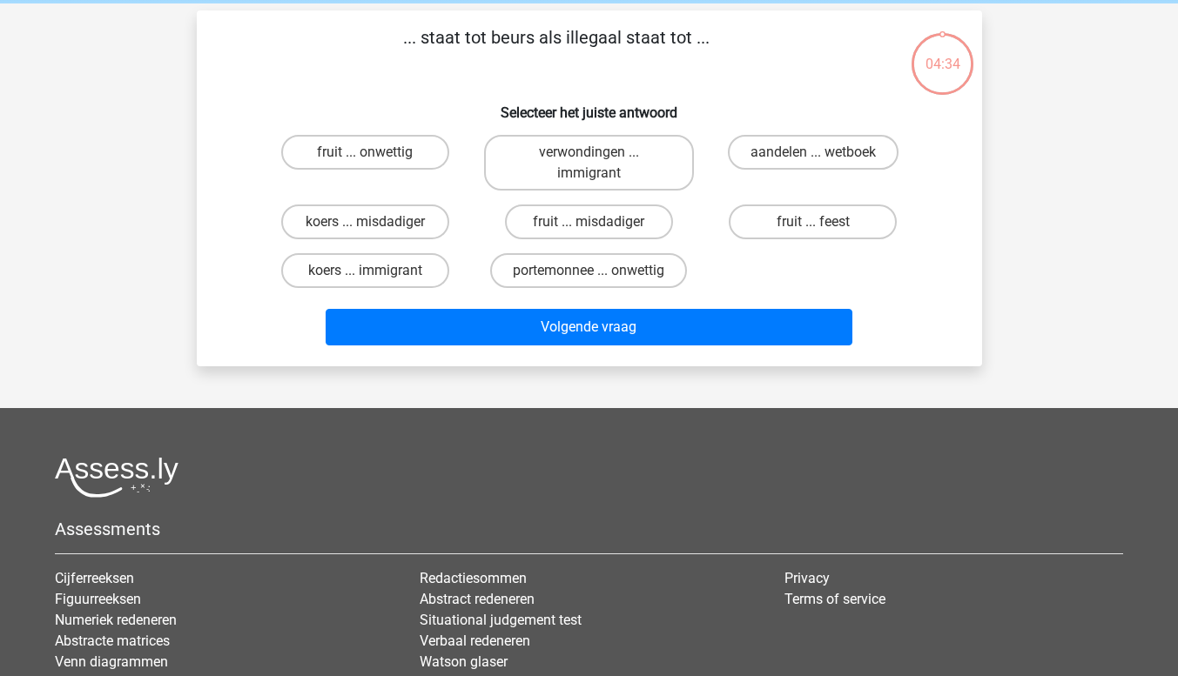
scroll to position [80, 0]
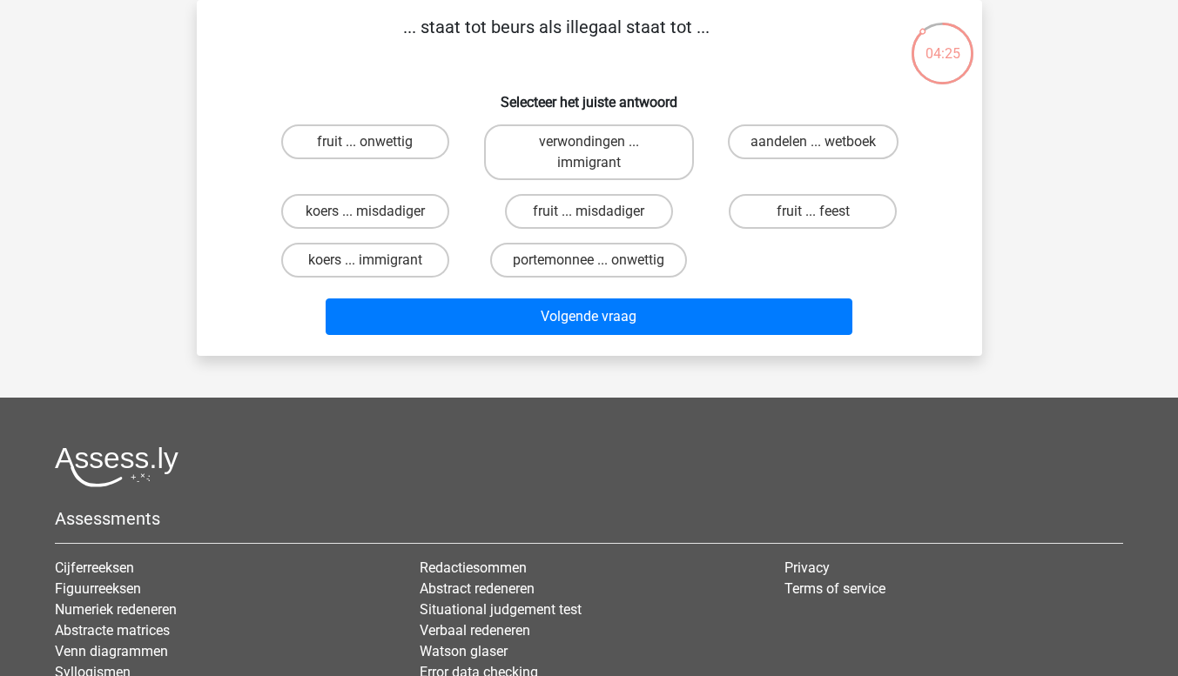
click at [334, 215] on label "koers ... misdadiger" at bounding box center [365, 211] width 168 height 35
click at [365, 215] on input "koers ... misdadiger" at bounding box center [370, 217] width 11 height 11
radio input "true"
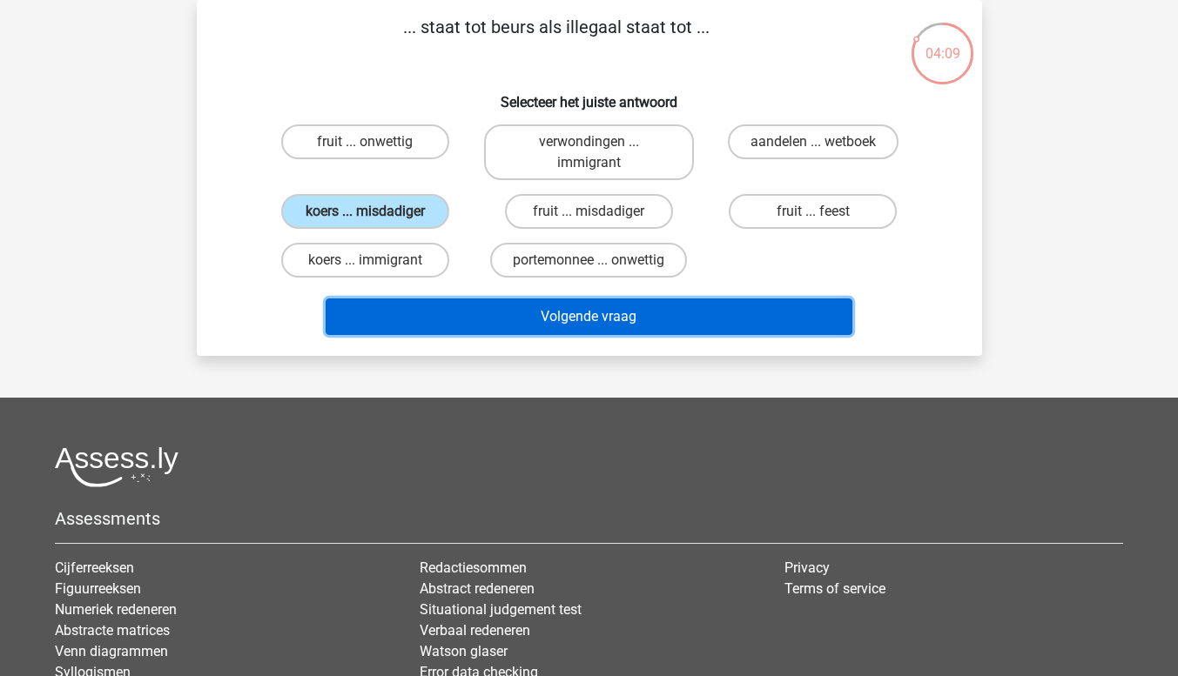
click at [681, 306] on button "Volgende vraag" at bounding box center [589, 317] width 527 height 37
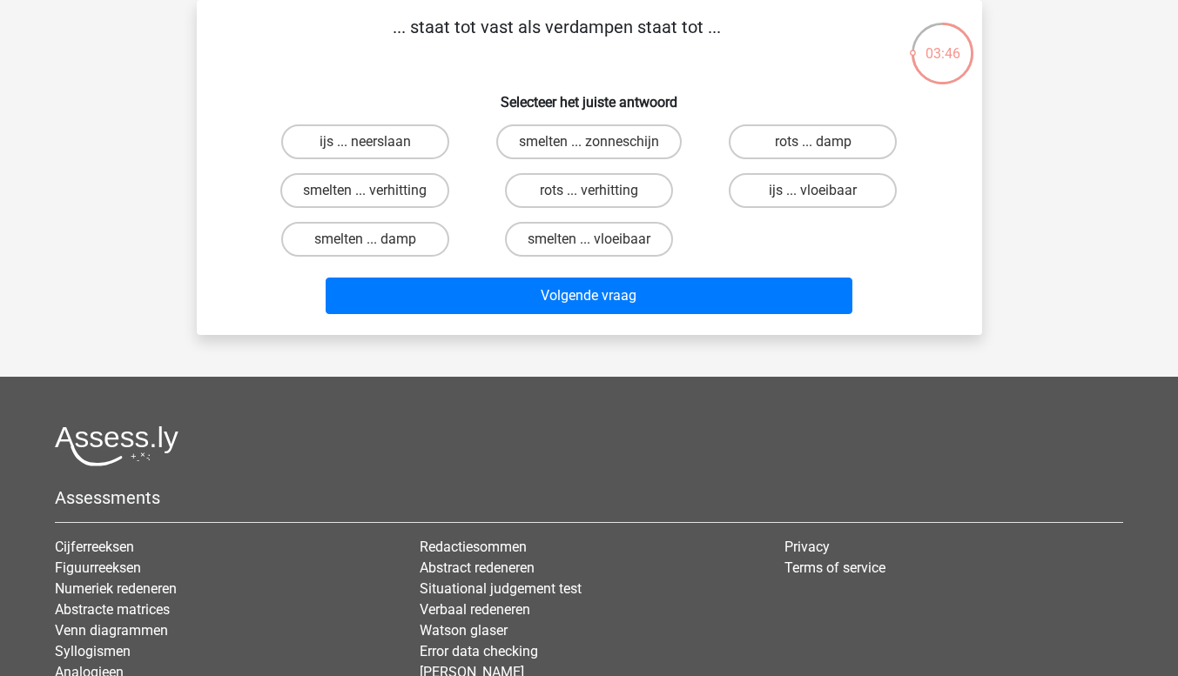
click at [632, 192] on label "rots ... verhitting" at bounding box center [589, 190] width 168 height 35
click at [600, 192] on input "rots ... verhitting" at bounding box center [593, 196] width 11 height 11
radio input "true"
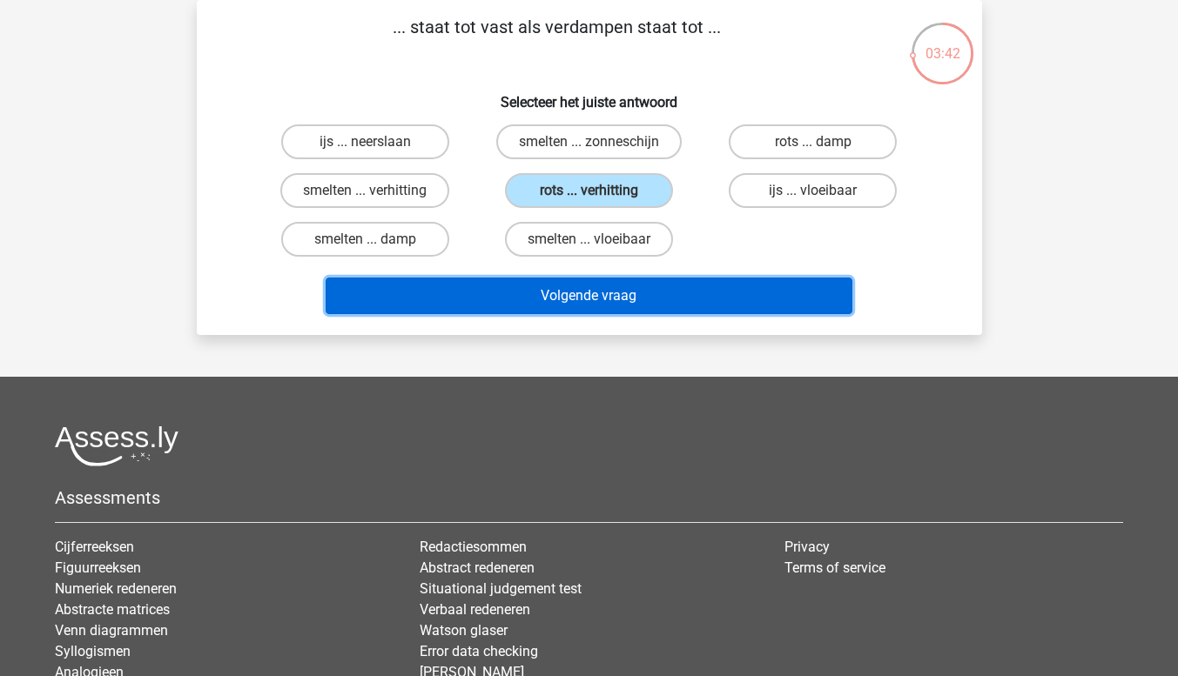
click at [652, 293] on button "Volgende vraag" at bounding box center [589, 296] width 527 height 37
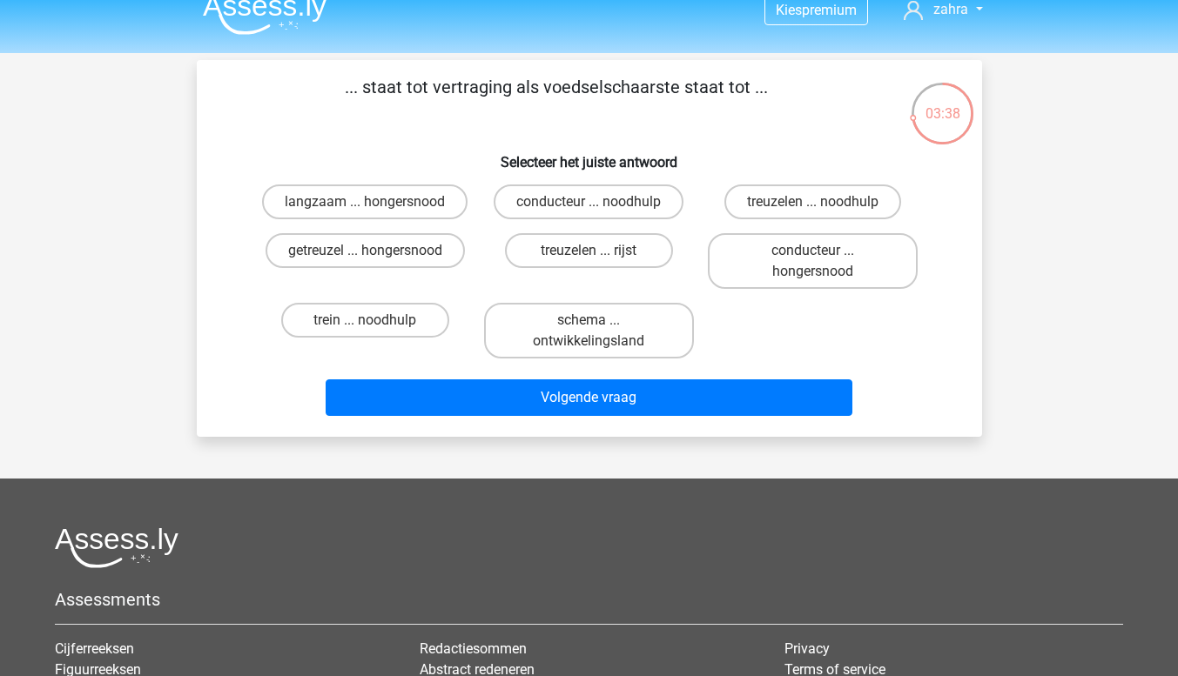
scroll to position [0, 0]
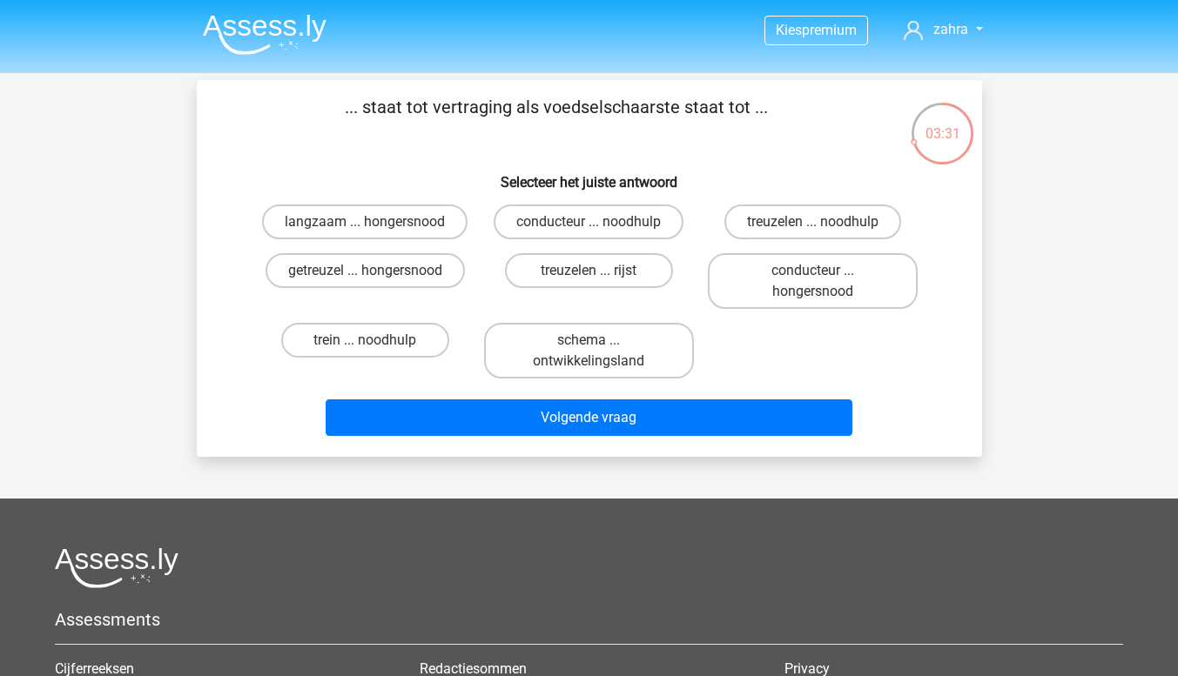
click at [339, 224] on label "langzaam ... hongersnood" at bounding box center [364, 222] width 205 height 35
click at [365, 224] on input "langzaam ... hongersnood" at bounding box center [370, 227] width 11 height 11
radio input "true"
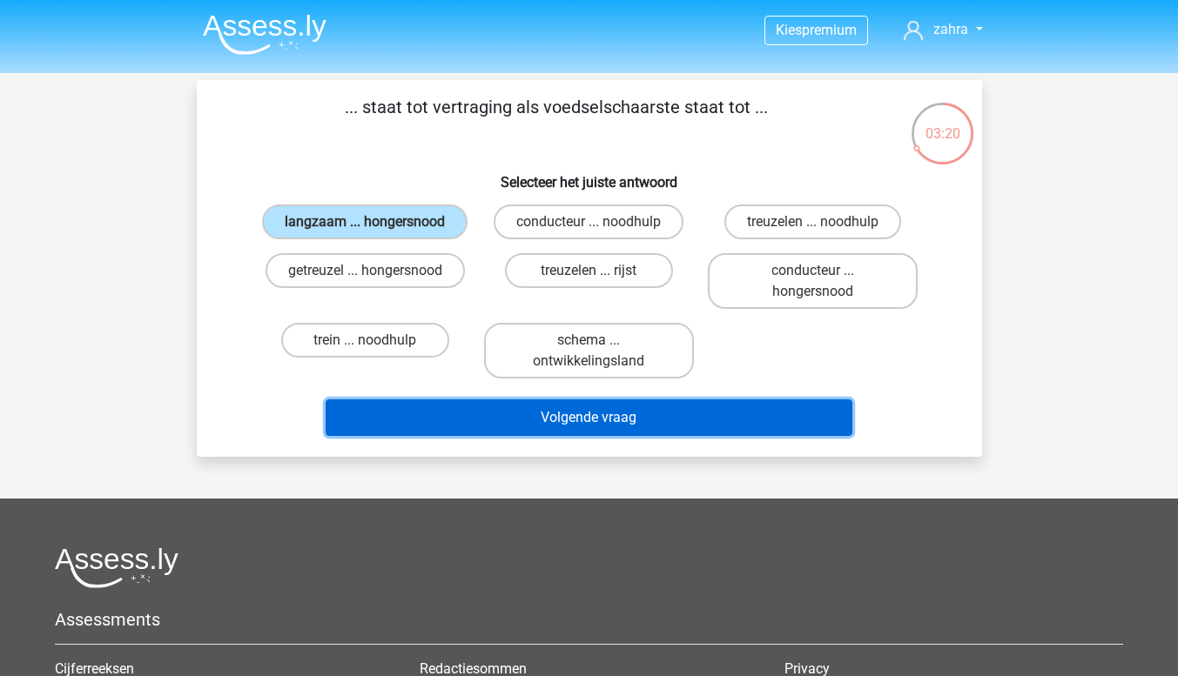
click at [615, 414] on button "Volgende vraag" at bounding box center [589, 418] width 527 height 37
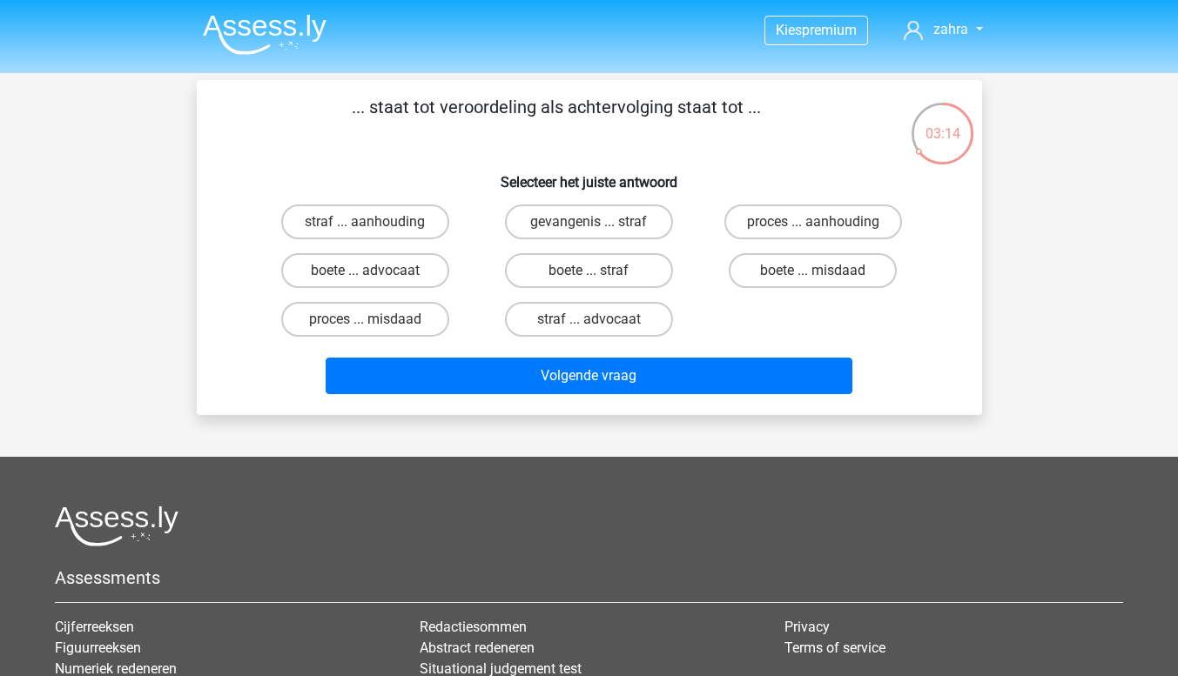
click at [315, 227] on label "straf ... aanhouding" at bounding box center [365, 222] width 168 height 35
click at [365, 227] on input "straf ... aanhouding" at bounding box center [370, 227] width 11 height 11
radio input "true"
click at [763, 232] on label "proces ... aanhouding" at bounding box center [813, 222] width 178 height 35
click at [813, 232] on input "proces ... aanhouding" at bounding box center [818, 227] width 11 height 11
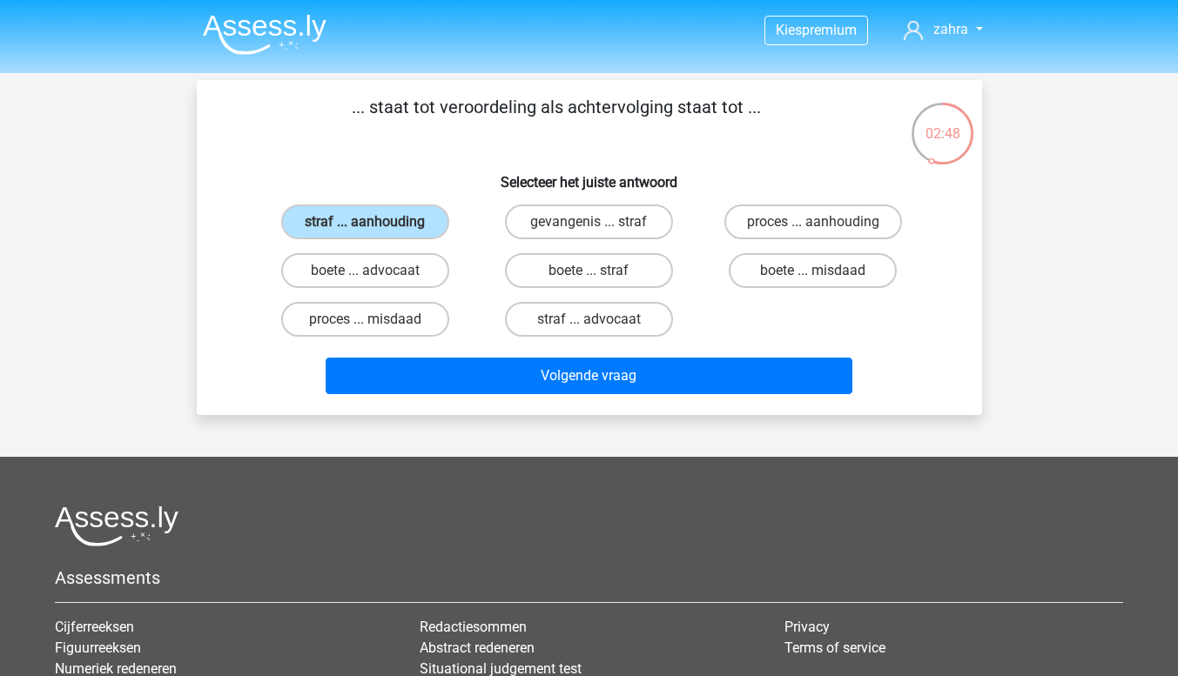
radio input "true"
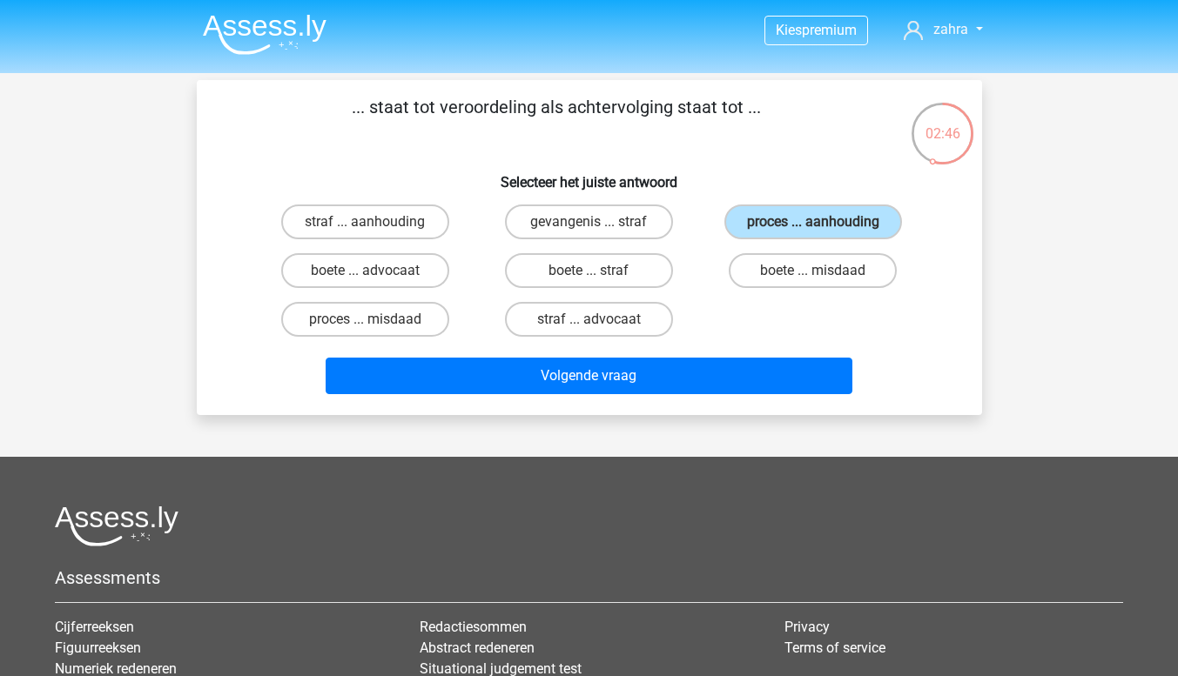
click at [403, 219] on label "straf ... aanhouding" at bounding box center [365, 222] width 168 height 35
click at [376, 222] on input "straf ... aanhouding" at bounding box center [370, 227] width 11 height 11
radio input "true"
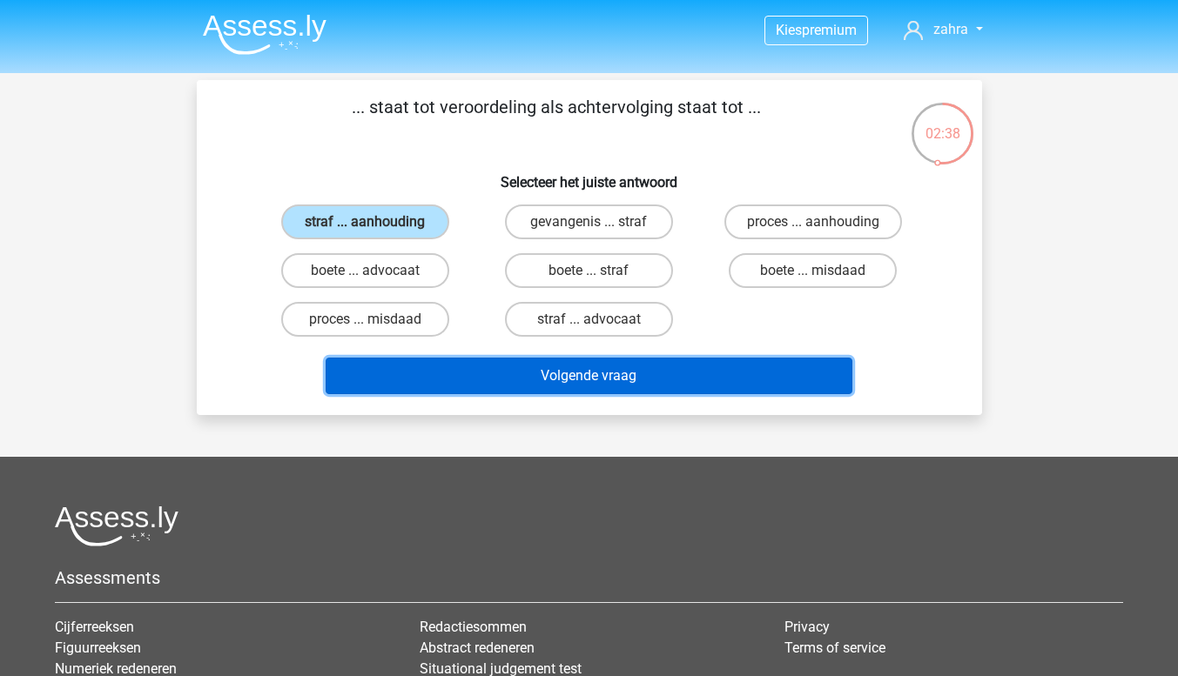
click at [544, 388] on button "Volgende vraag" at bounding box center [589, 376] width 527 height 37
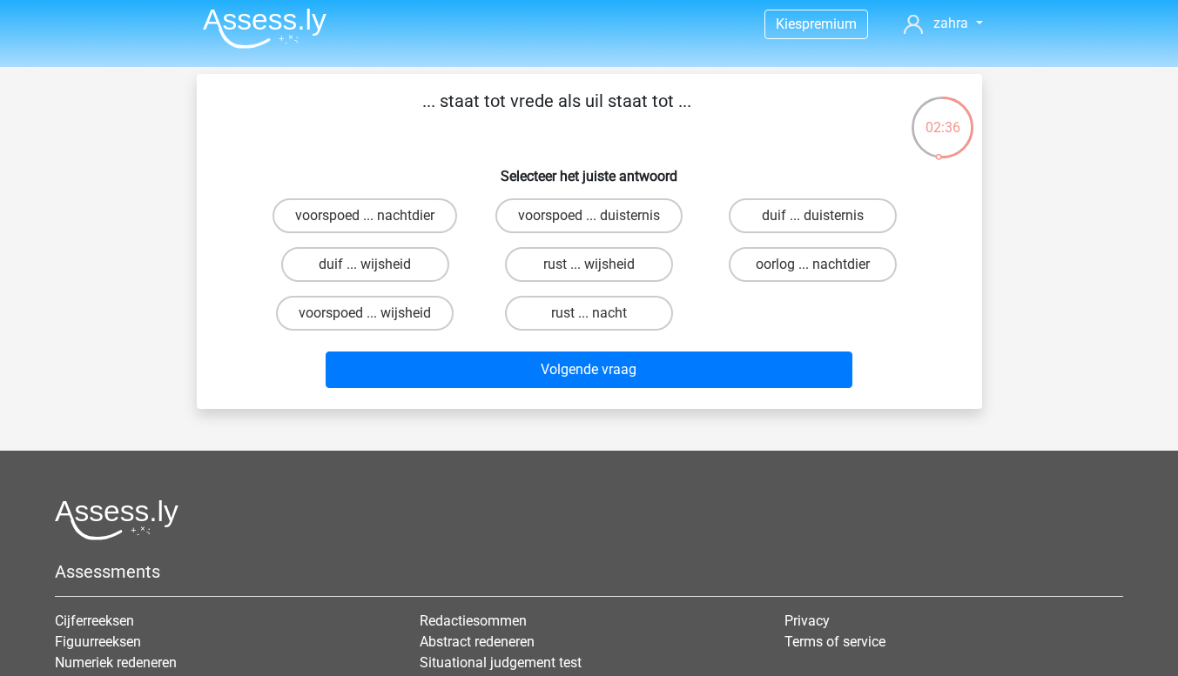
scroll to position [4, 0]
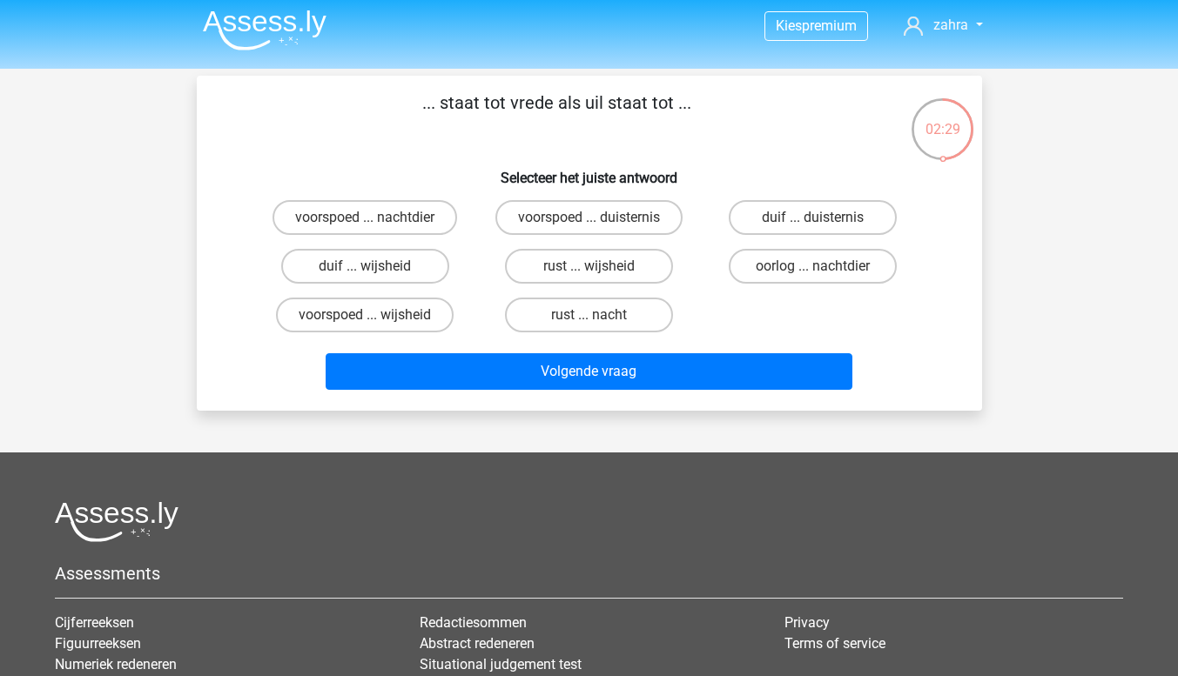
click at [412, 271] on label "duif ... wijsheid" at bounding box center [365, 266] width 168 height 35
click at [376, 271] on input "duif ... wijsheid" at bounding box center [370, 271] width 11 height 11
radio input "true"
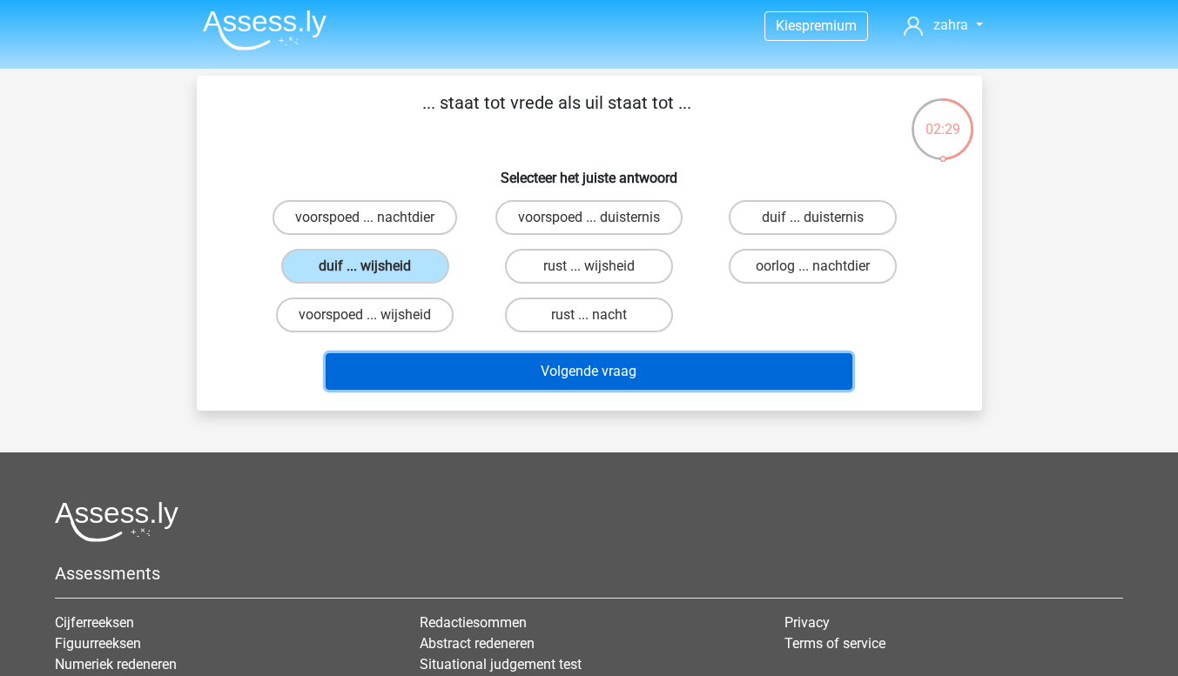
click at [513, 378] on button "Volgende vraag" at bounding box center [589, 371] width 527 height 37
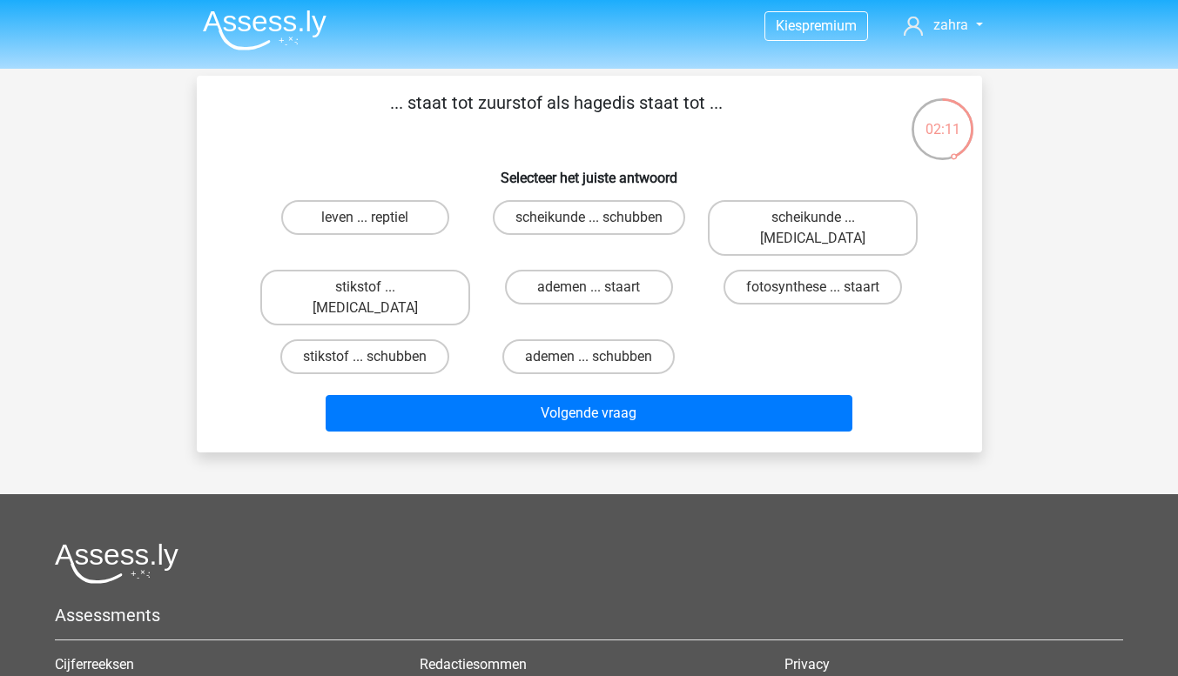
click at [776, 270] on label "fotosynthese ... staart" at bounding box center [812, 287] width 178 height 35
click at [813, 287] on input "fotosynthese ... staart" at bounding box center [818, 292] width 11 height 11
radio input "true"
click at [423, 208] on label "leven ... reptiel" at bounding box center [365, 217] width 168 height 35
click at [376, 218] on input "leven ... reptiel" at bounding box center [370, 223] width 11 height 11
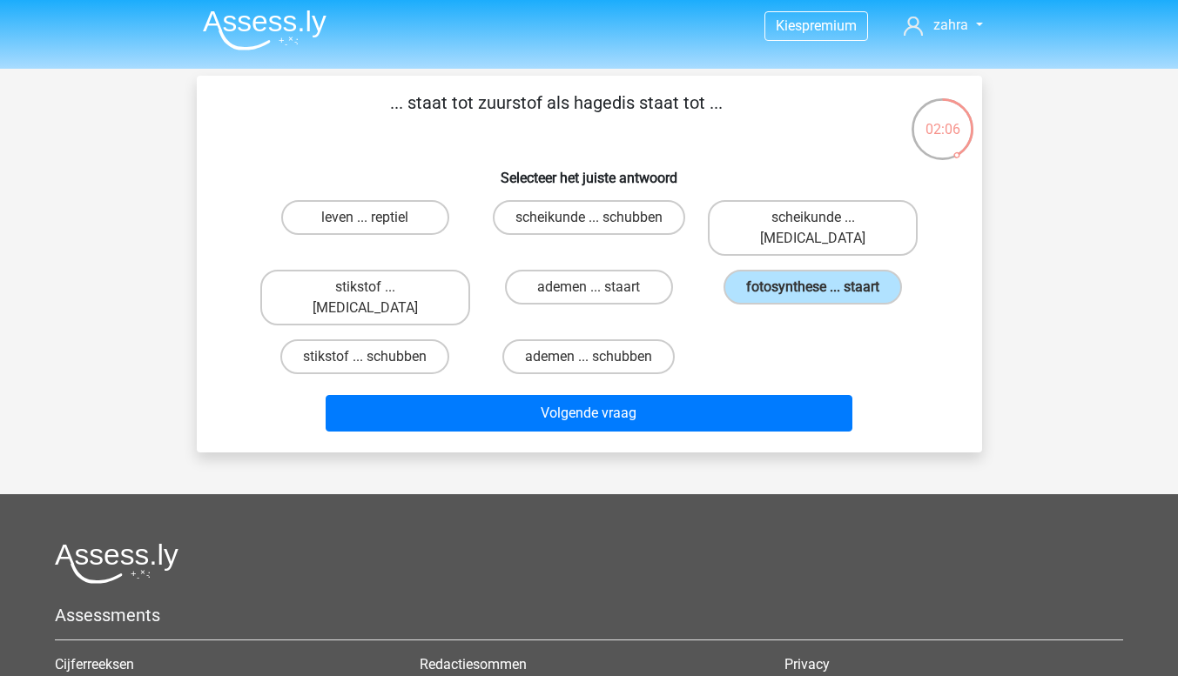
radio input "true"
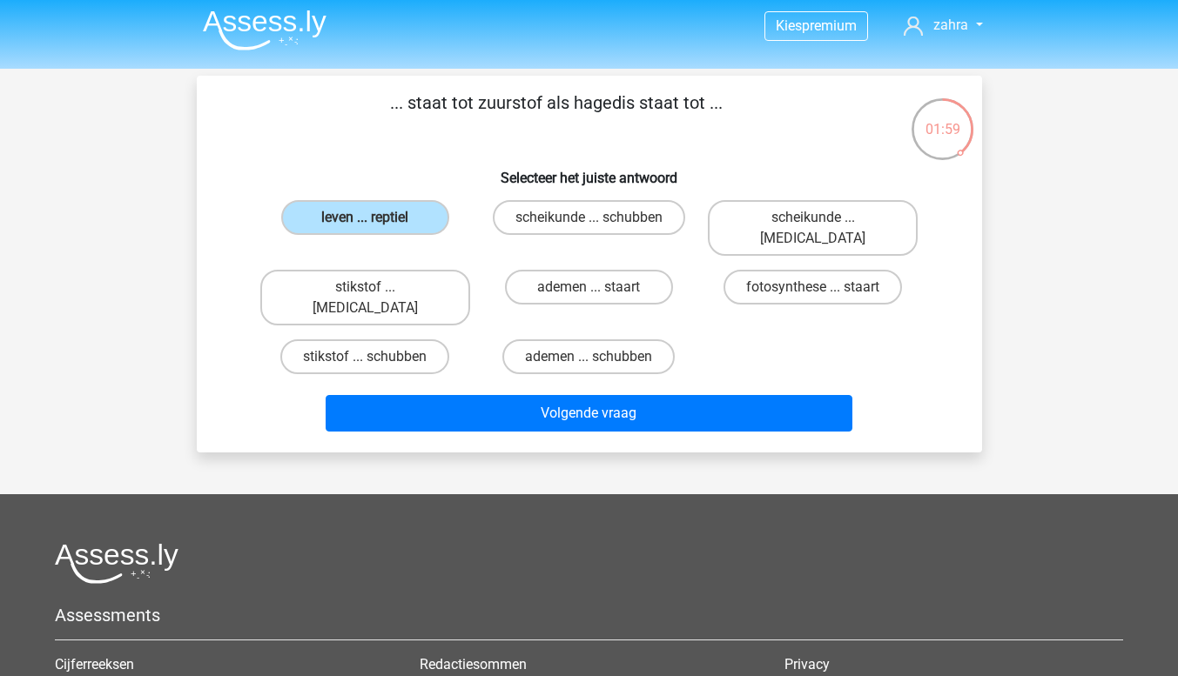
click at [767, 270] on label "fotosynthese ... staart" at bounding box center [812, 287] width 178 height 35
click at [813, 287] on input "fotosynthese ... staart" at bounding box center [818, 292] width 11 height 11
radio input "true"
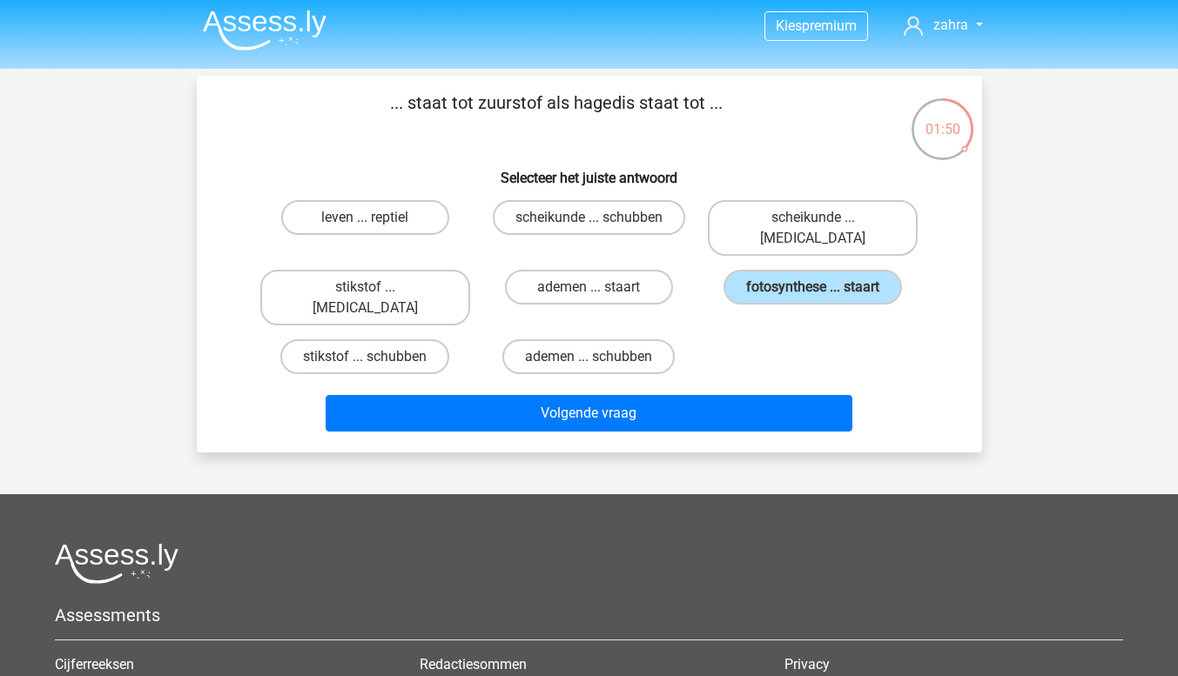
click at [364, 223] on label "leven ... reptiel" at bounding box center [365, 217] width 168 height 35
click at [365, 223] on input "leven ... reptiel" at bounding box center [370, 223] width 11 height 11
radio input "true"
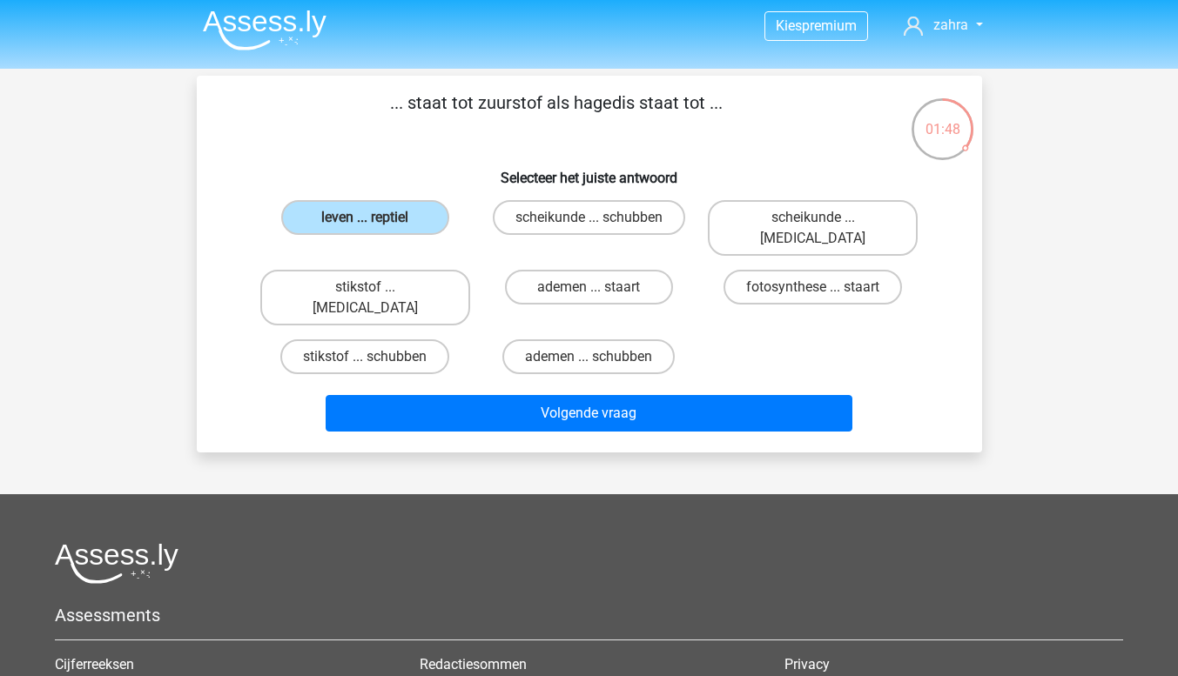
click at [501, 399] on div "... staat tot zuurstof als hagedis staat tot ... Selecteer het juiste antwoord …" at bounding box center [589, 264] width 785 height 377
click at [558, 339] on label "ademen ... schubben" at bounding box center [588, 356] width 172 height 35
click at [588, 357] on input "ademen ... schubben" at bounding box center [593, 362] width 11 height 11
radio input "true"
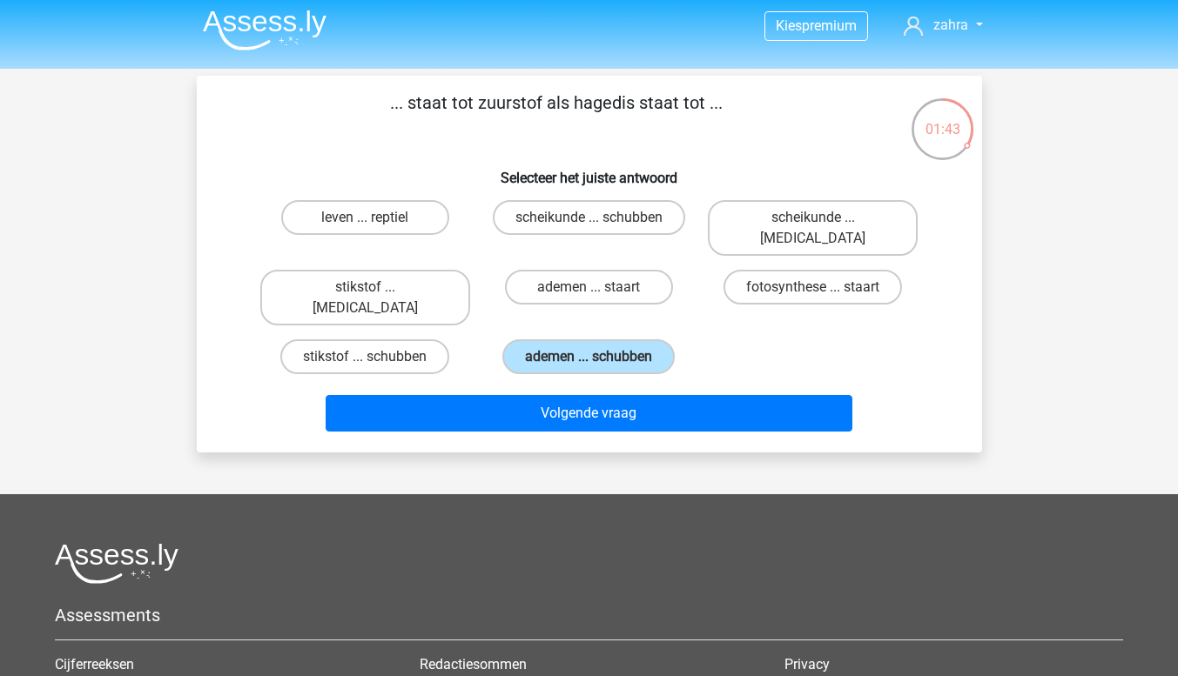
click at [407, 200] on label "leven ... reptiel" at bounding box center [365, 217] width 168 height 35
click at [376, 218] on input "leven ... reptiel" at bounding box center [370, 223] width 11 height 11
radio input "true"
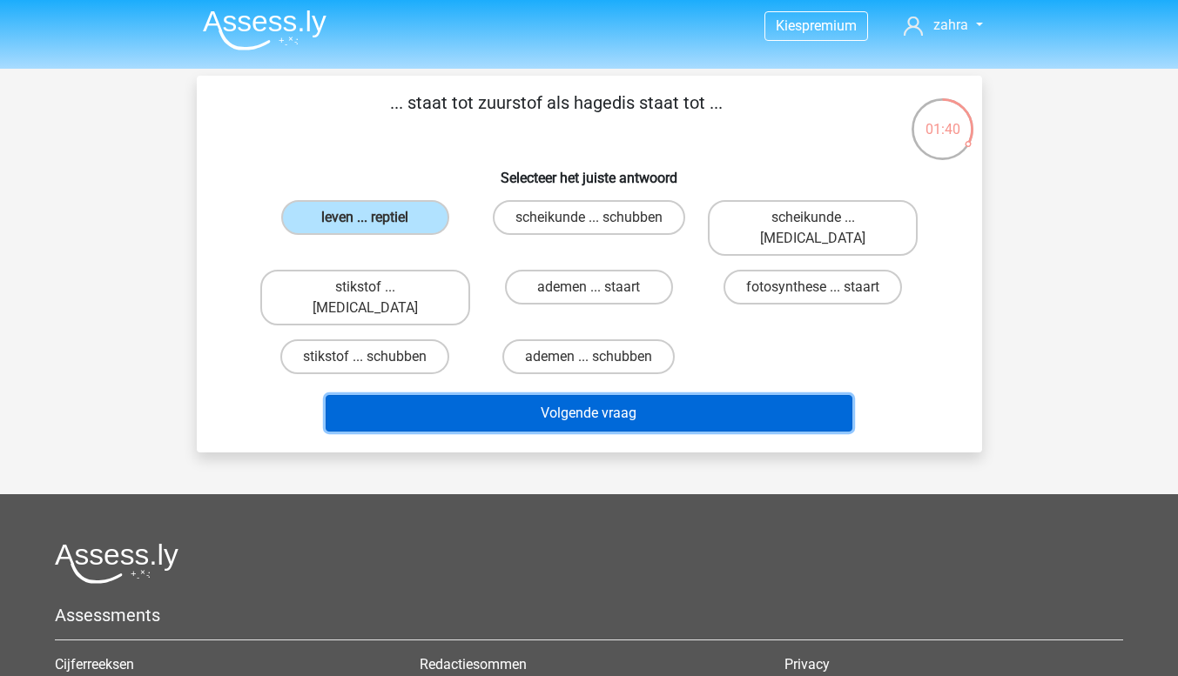
click at [545, 395] on button "Volgende vraag" at bounding box center [589, 413] width 527 height 37
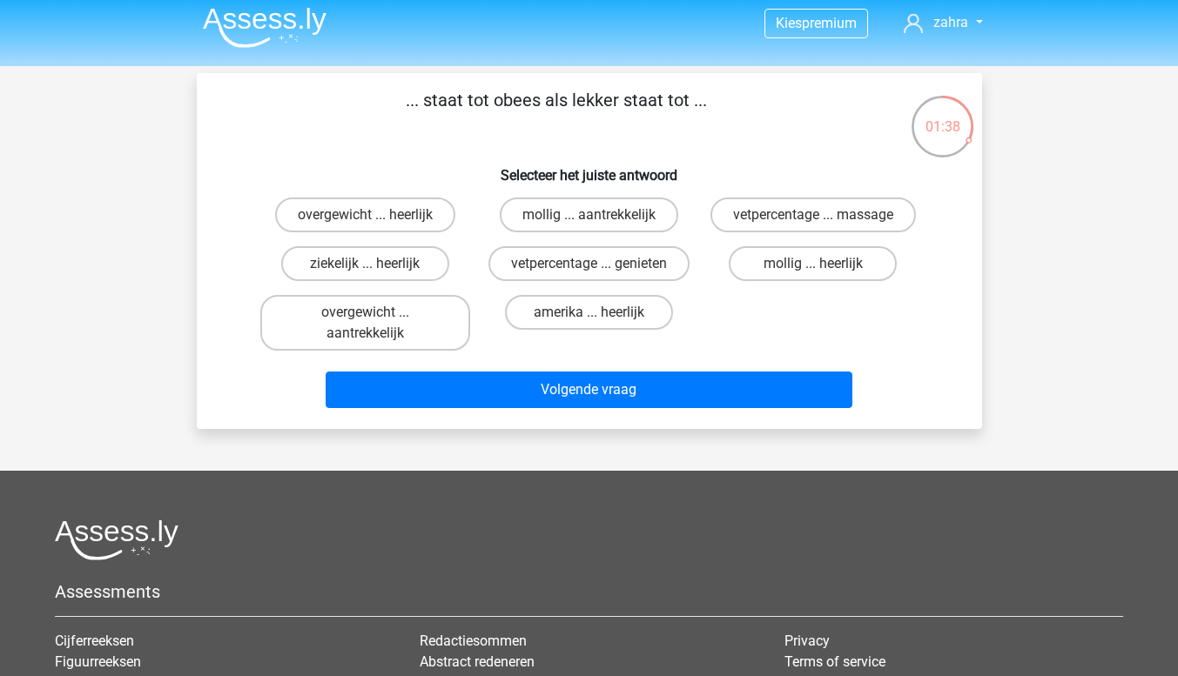
scroll to position [0, 0]
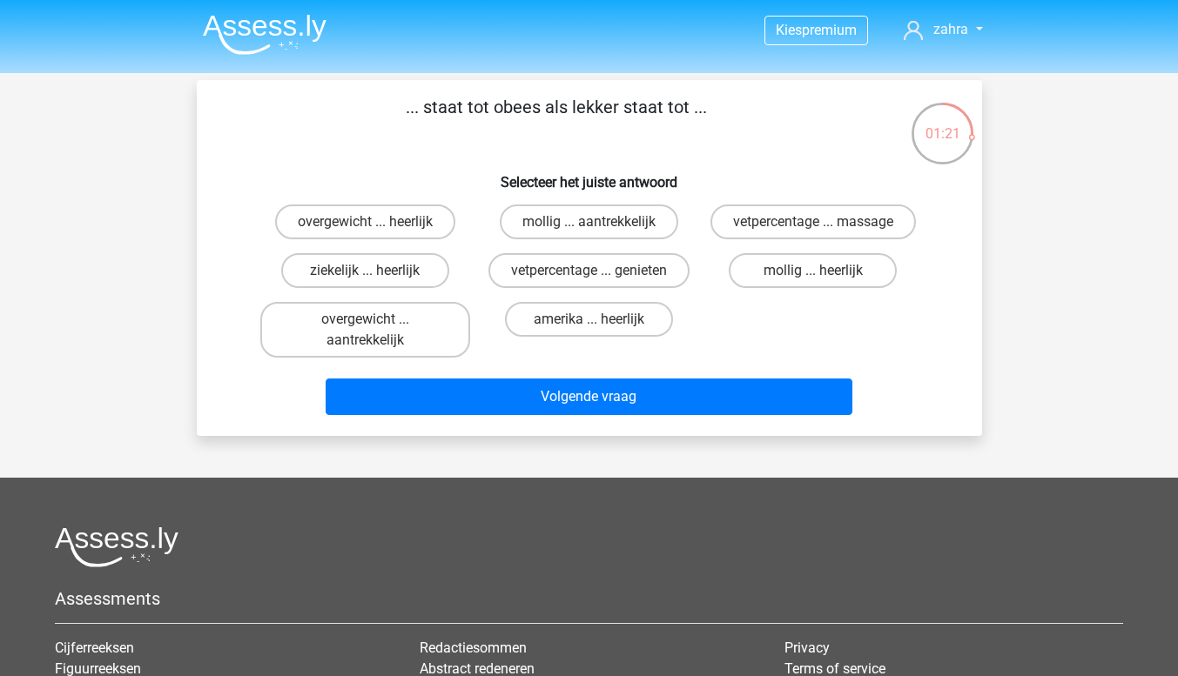
click at [356, 229] on label "overgewicht ... heerlijk" at bounding box center [365, 222] width 180 height 35
click at [365, 229] on input "overgewicht ... heerlijk" at bounding box center [370, 227] width 11 height 11
radio input "true"
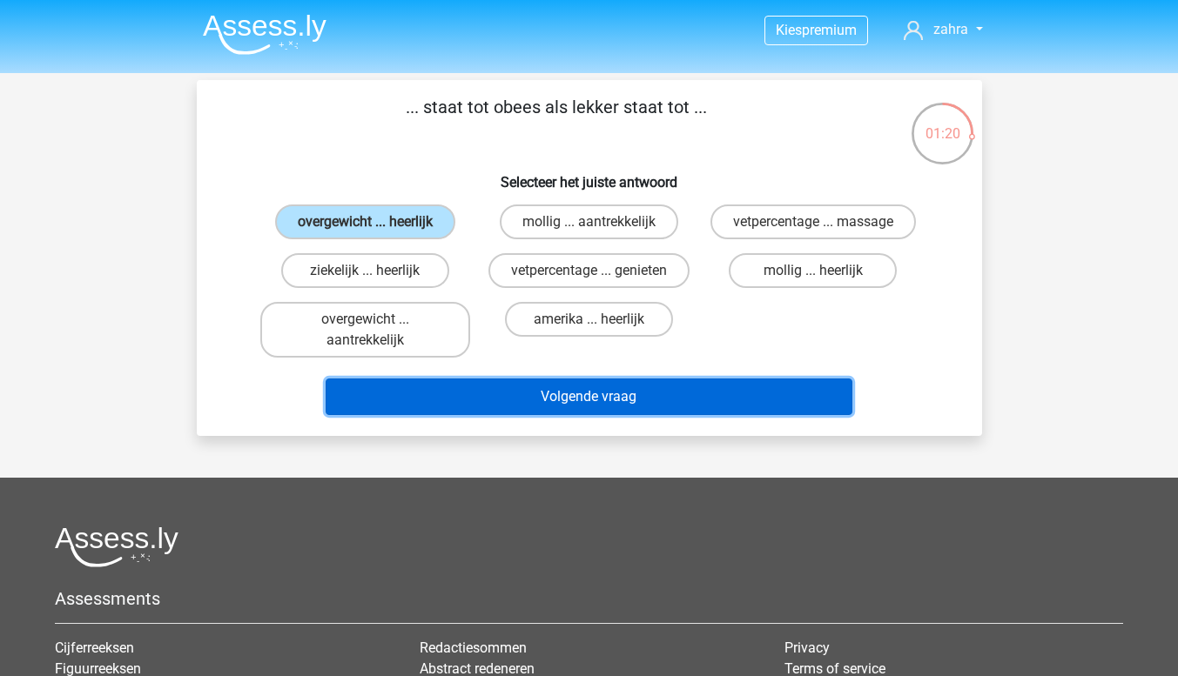
click at [577, 403] on button "Volgende vraag" at bounding box center [589, 397] width 527 height 37
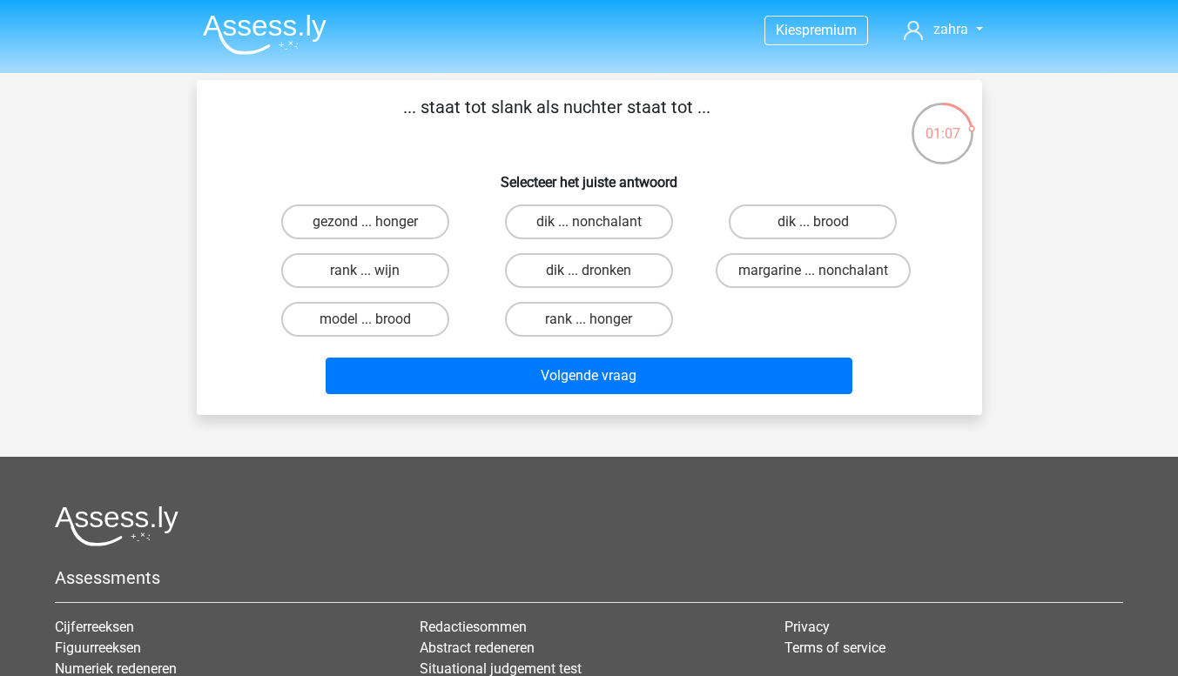
click at [581, 273] on label "dik ... dronken" at bounding box center [589, 270] width 168 height 35
click at [588, 273] on input "dik ... dronken" at bounding box center [593, 276] width 11 height 11
radio input "true"
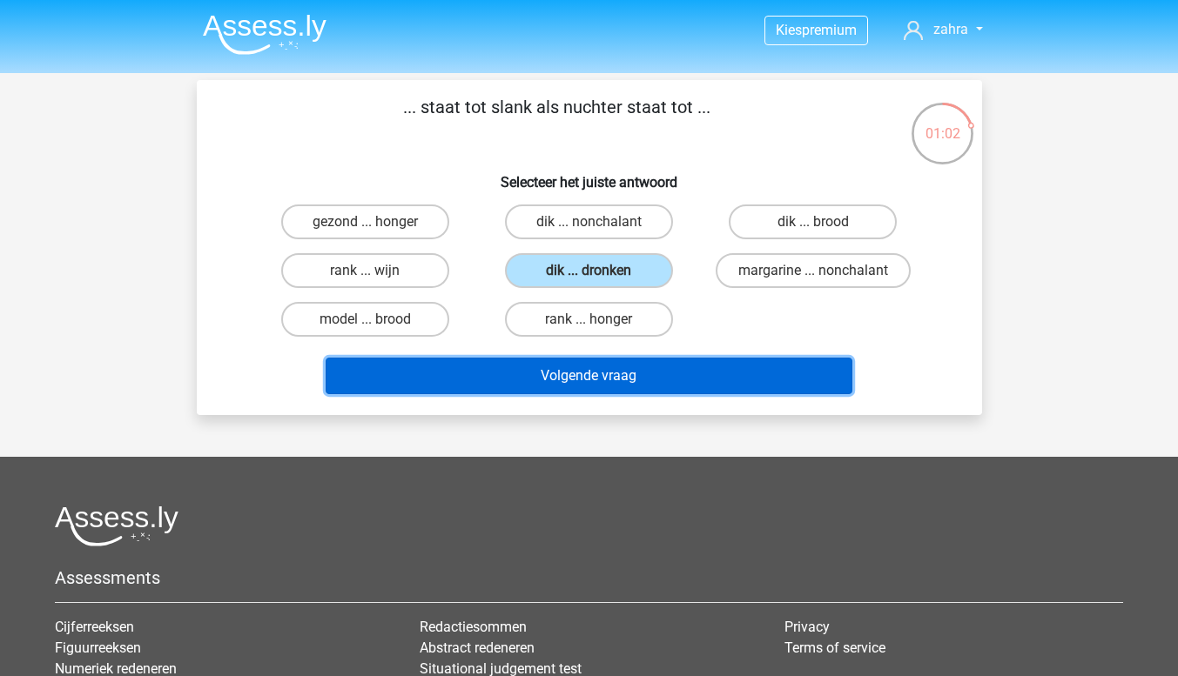
click at [554, 382] on button "Volgende vraag" at bounding box center [589, 376] width 527 height 37
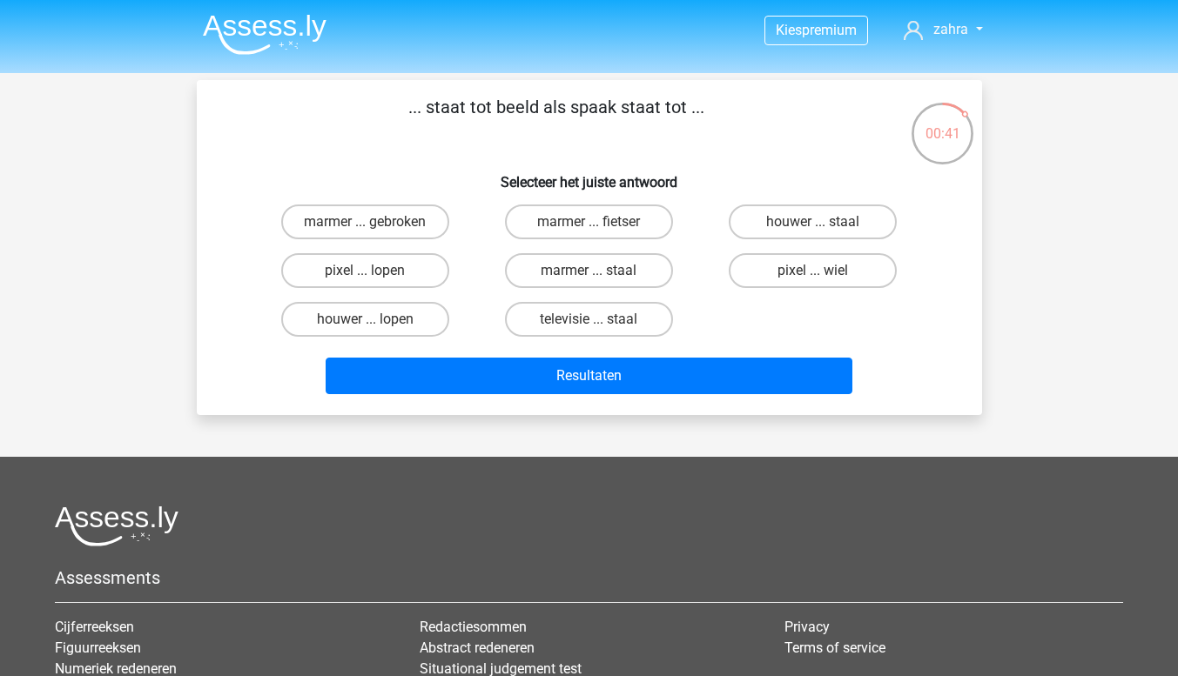
click at [611, 234] on label "marmer ... fietser" at bounding box center [589, 222] width 168 height 35
click at [600, 233] on input "marmer ... fietser" at bounding box center [593, 227] width 11 height 11
radio input "true"
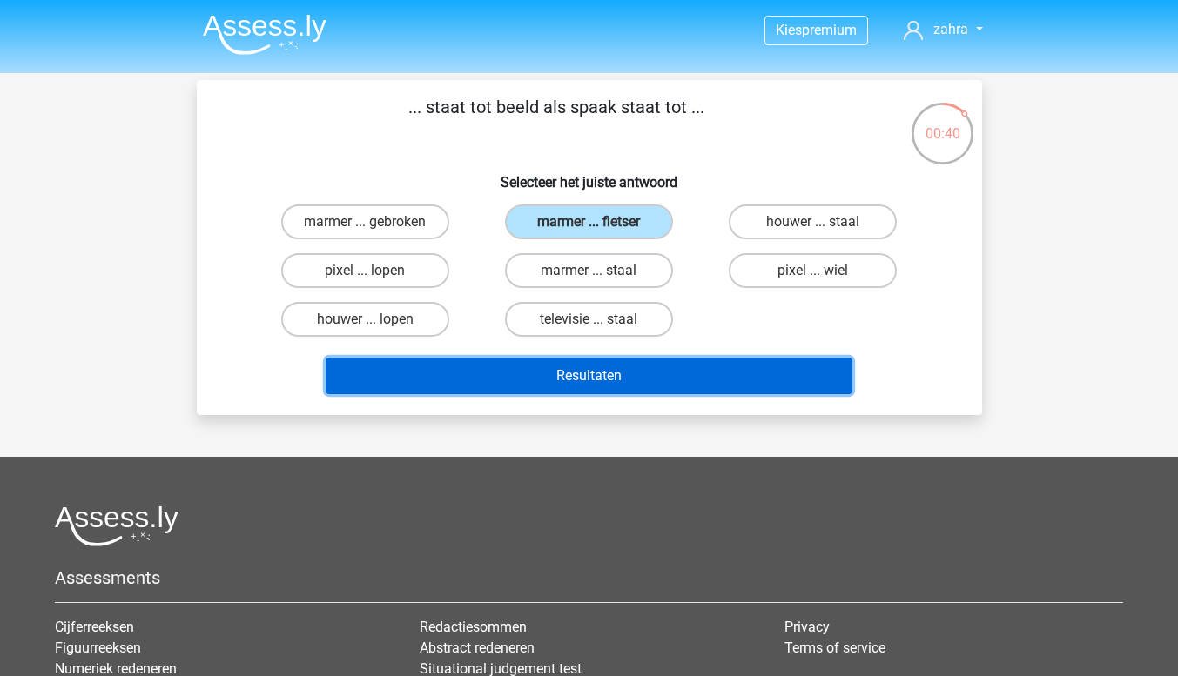
click at [651, 375] on button "Resultaten" at bounding box center [589, 376] width 527 height 37
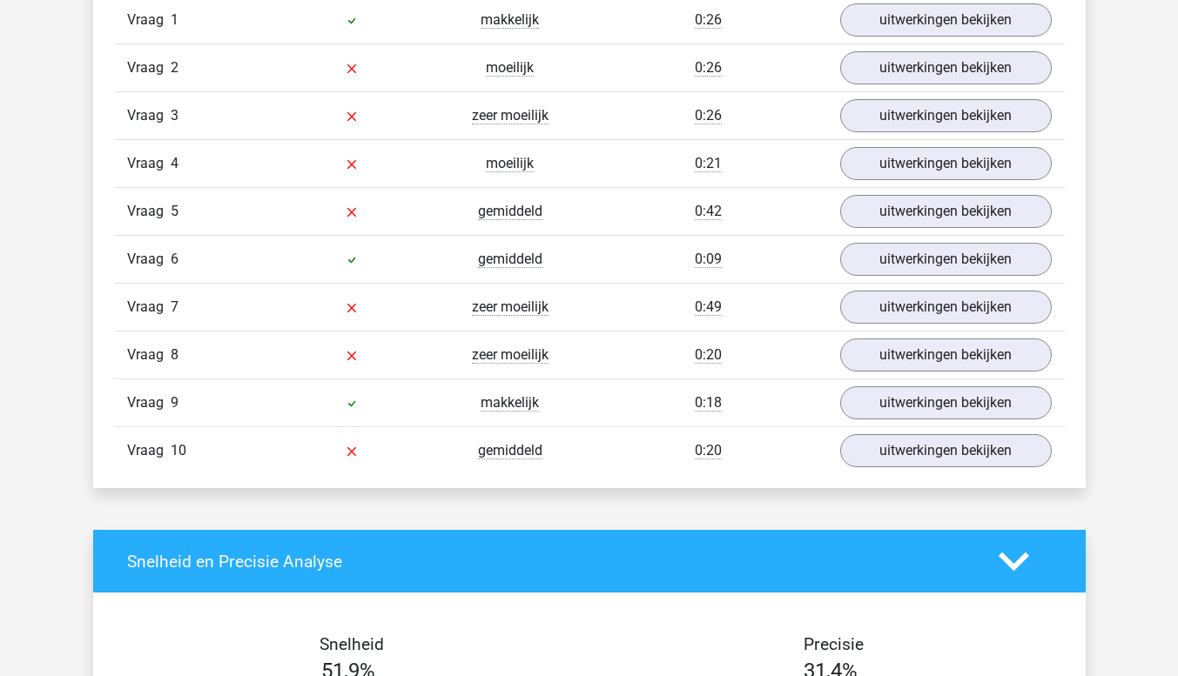
scroll to position [1513, 0]
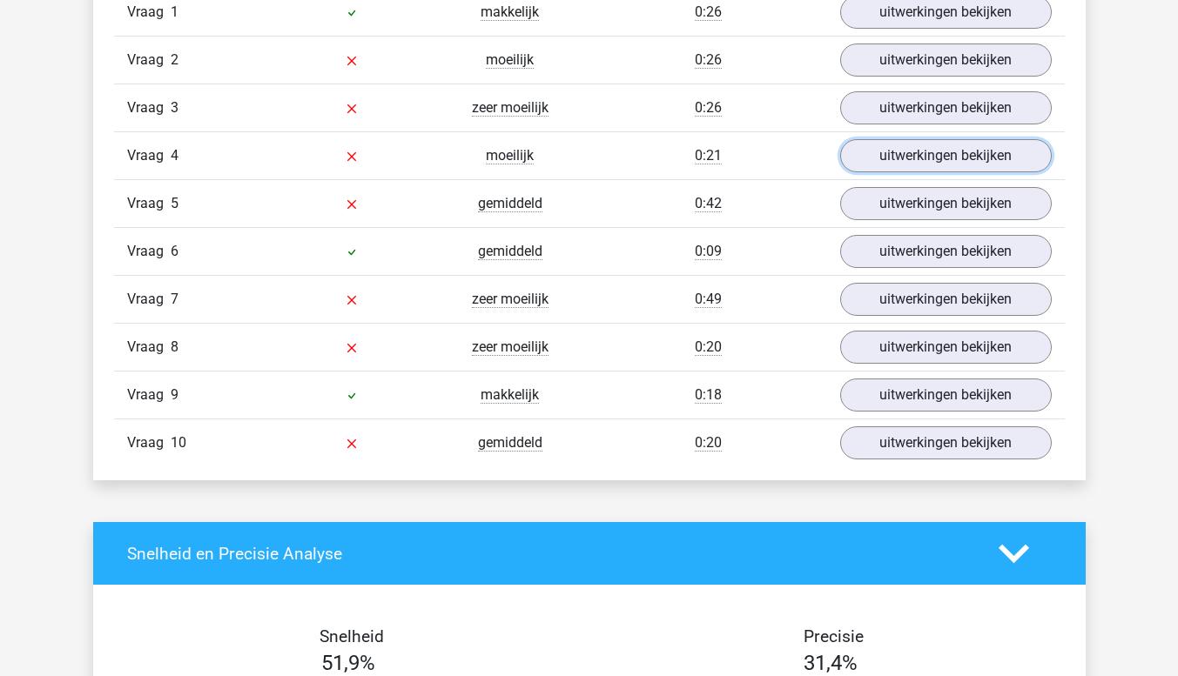
click at [984, 152] on link "uitwerkingen bekijken" at bounding box center [946, 155] width 212 height 33
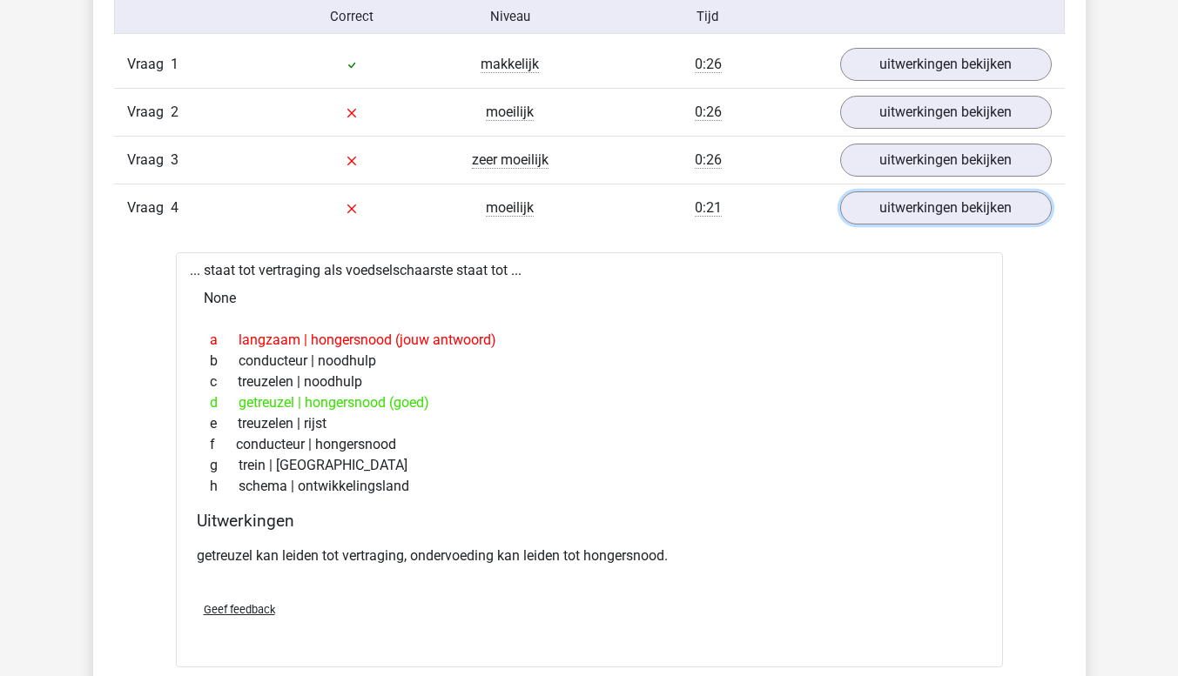
scroll to position [1458, 0]
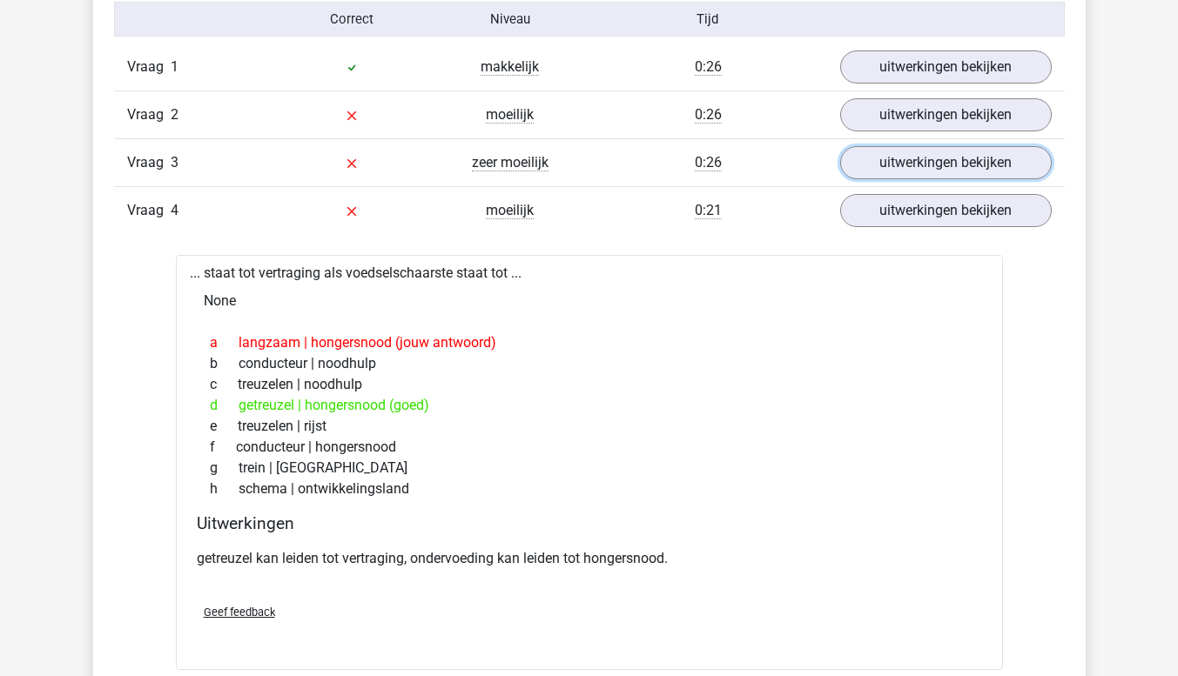
click at [969, 158] on link "uitwerkingen bekijken" at bounding box center [946, 162] width 212 height 33
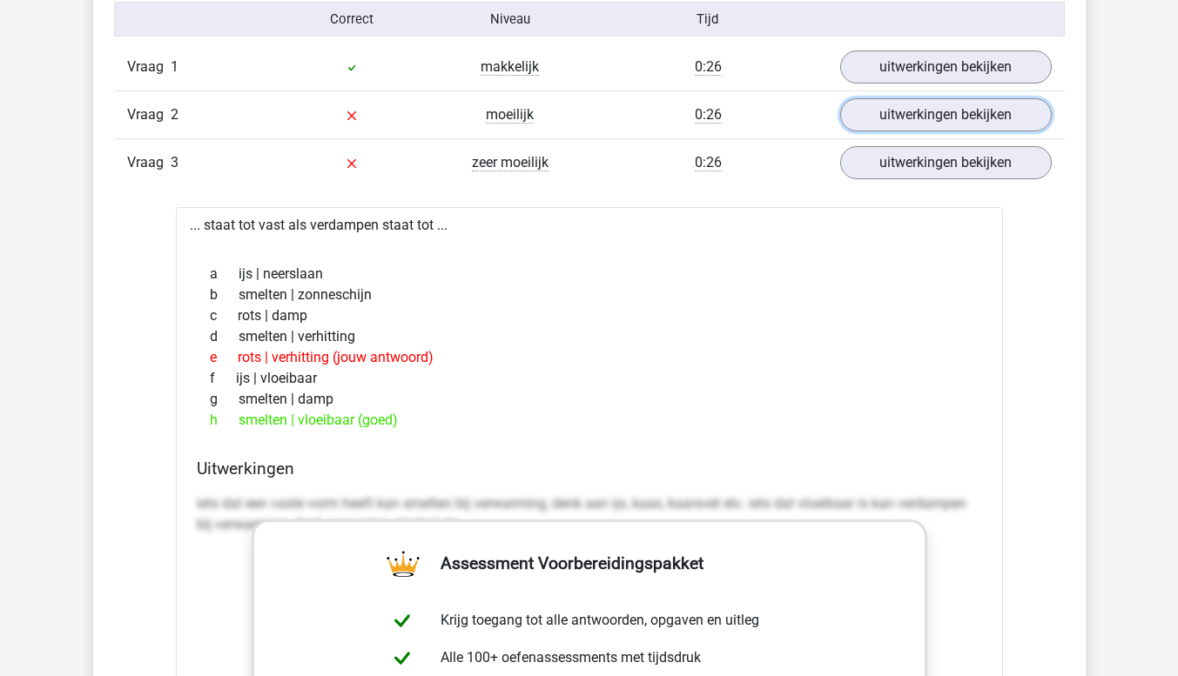
click at [992, 100] on link "uitwerkingen bekijken" at bounding box center [946, 114] width 212 height 33
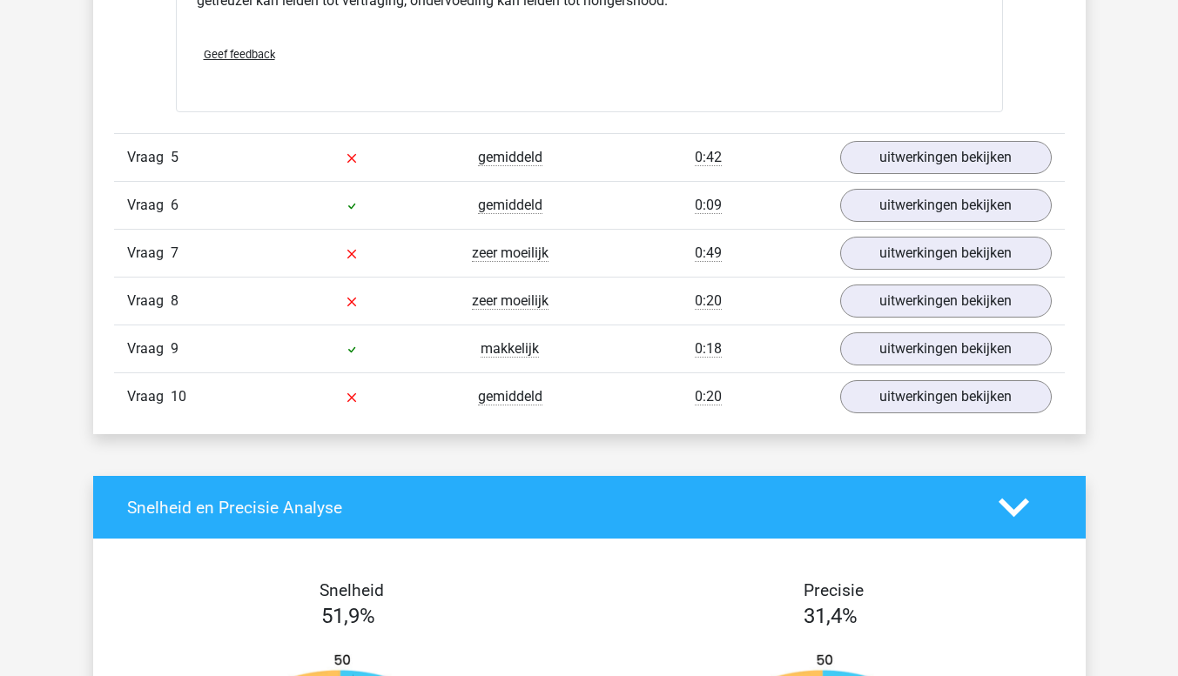
scroll to position [3382, 0]
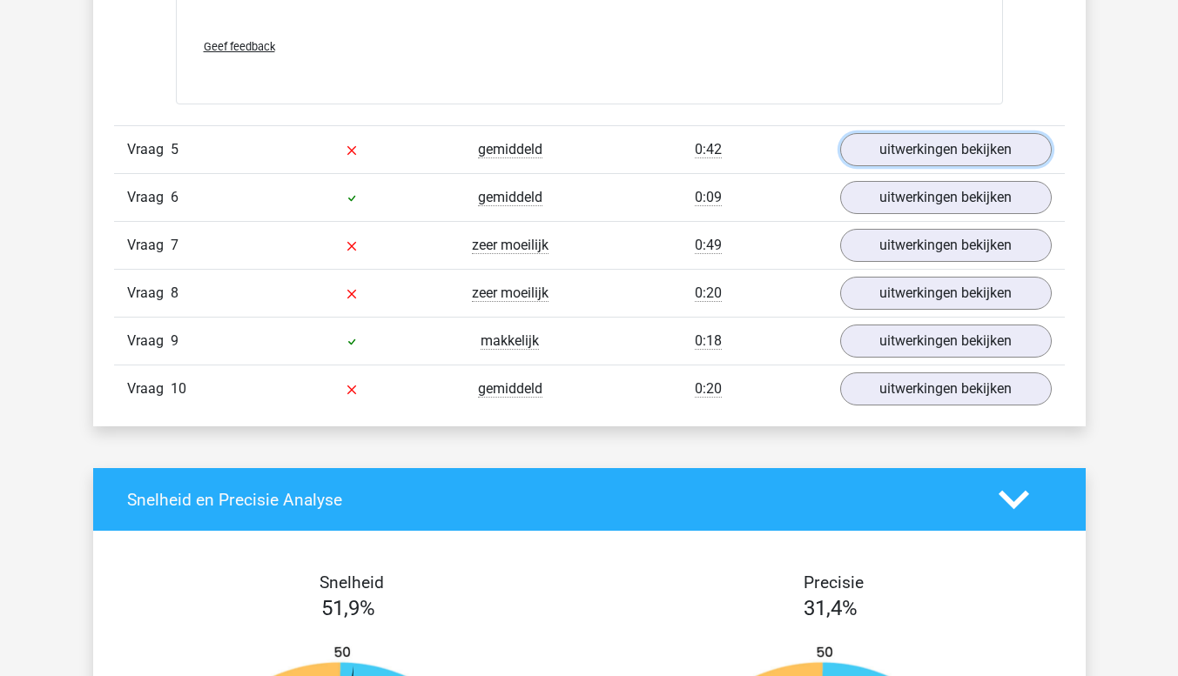
click at [879, 158] on link "uitwerkingen bekijken" at bounding box center [946, 149] width 212 height 33
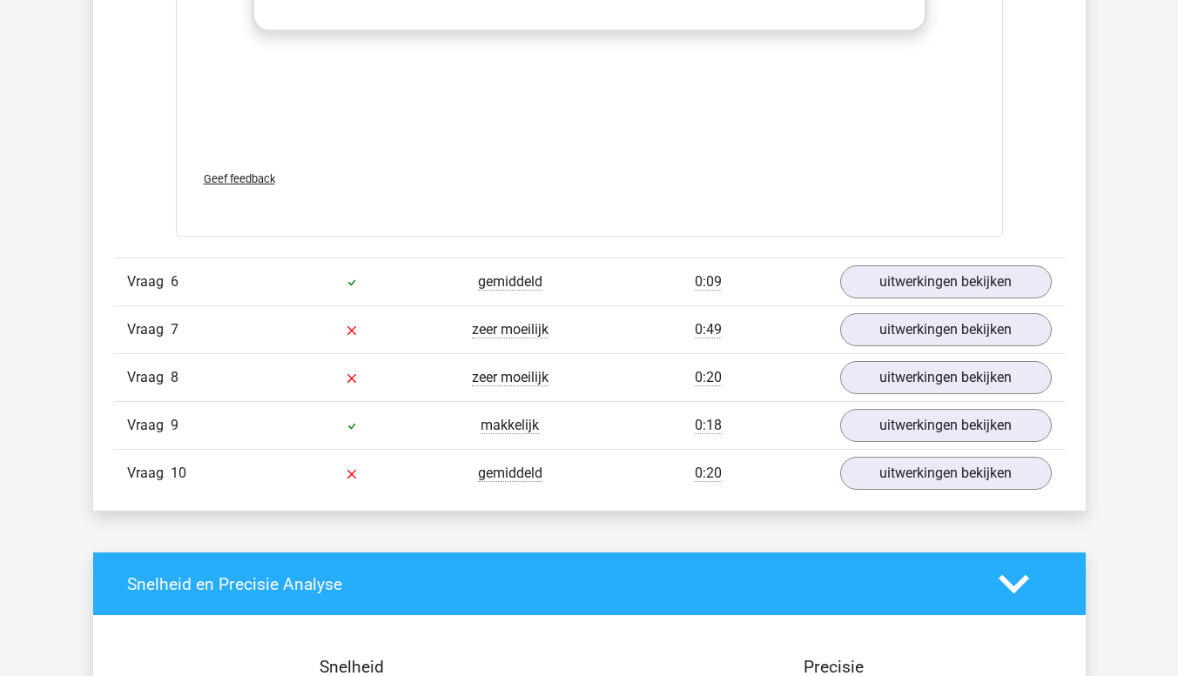
scroll to position [4224, 0]
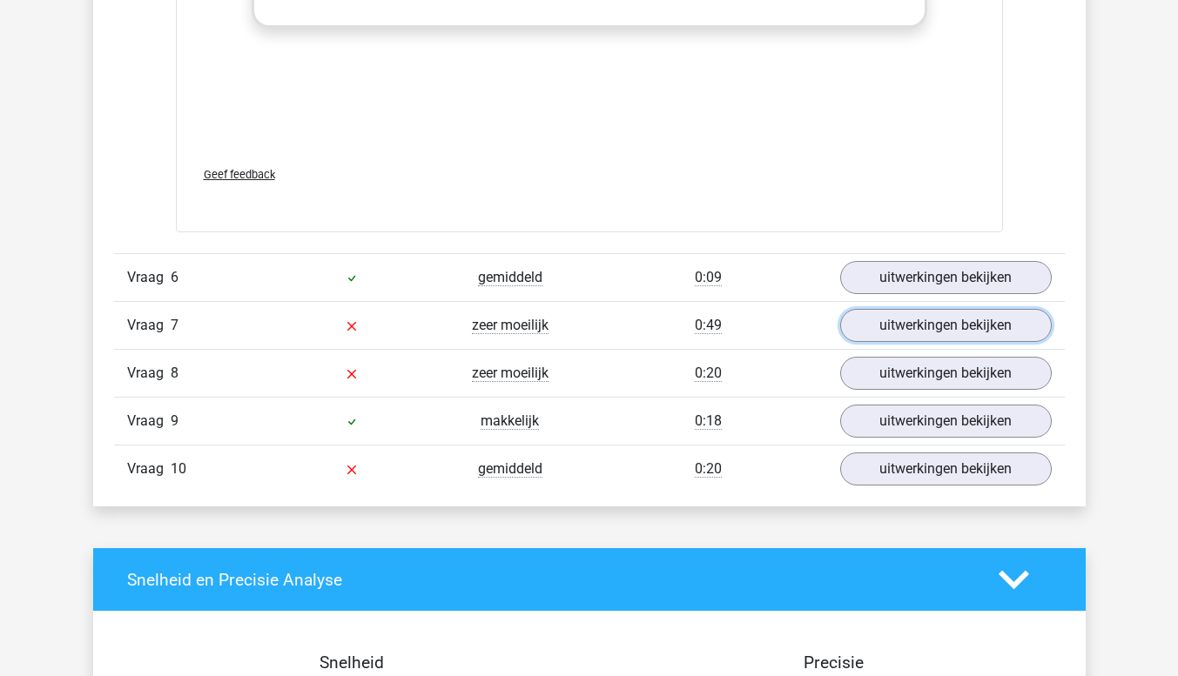
click at [934, 314] on link "uitwerkingen bekijken" at bounding box center [946, 325] width 212 height 33
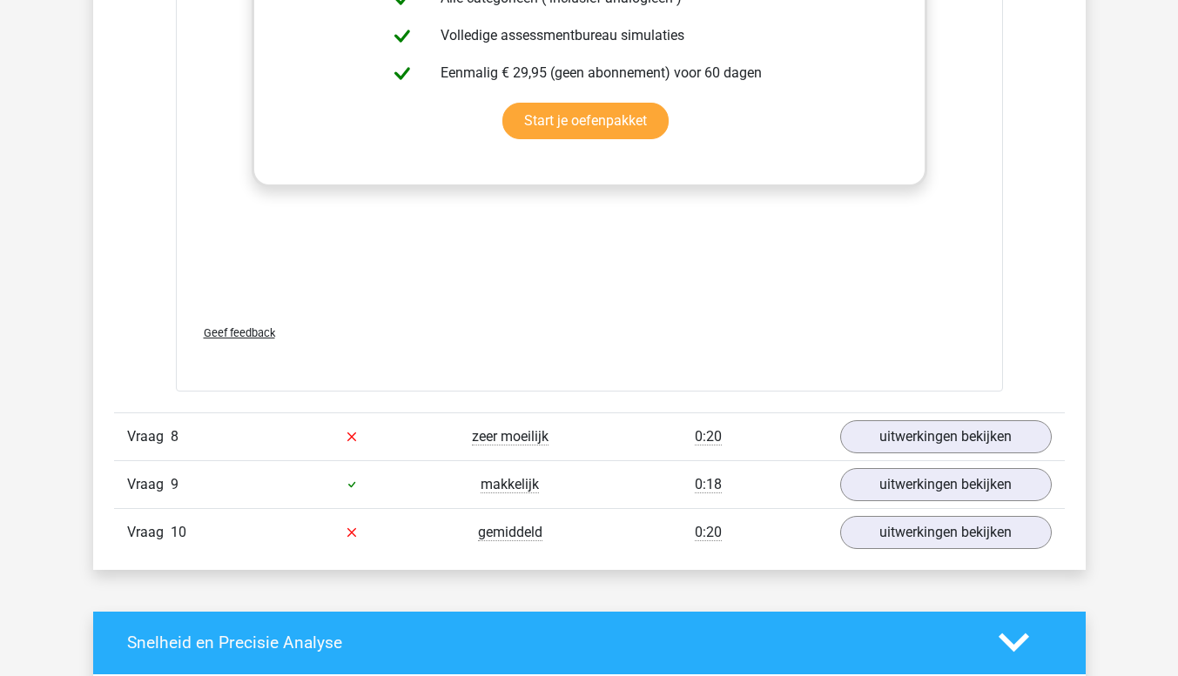
scroll to position [5261, 0]
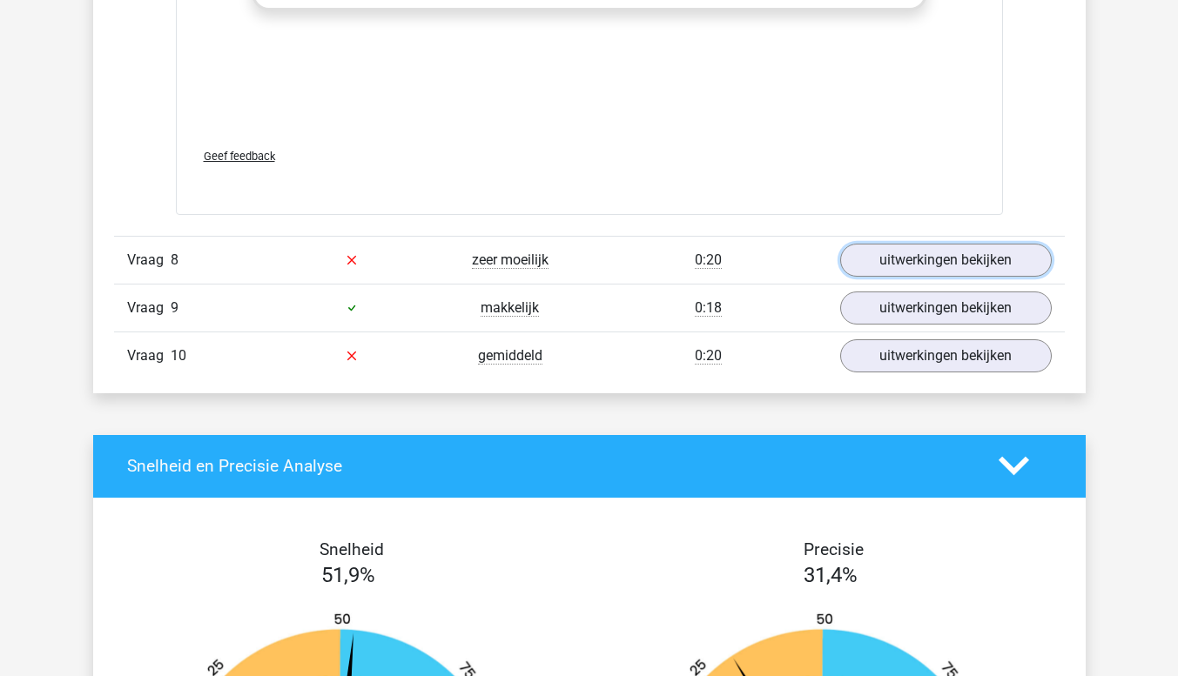
click at [888, 254] on link "uitwerkingen bekijken" at bounding box center [946, 260] width 212 height 33
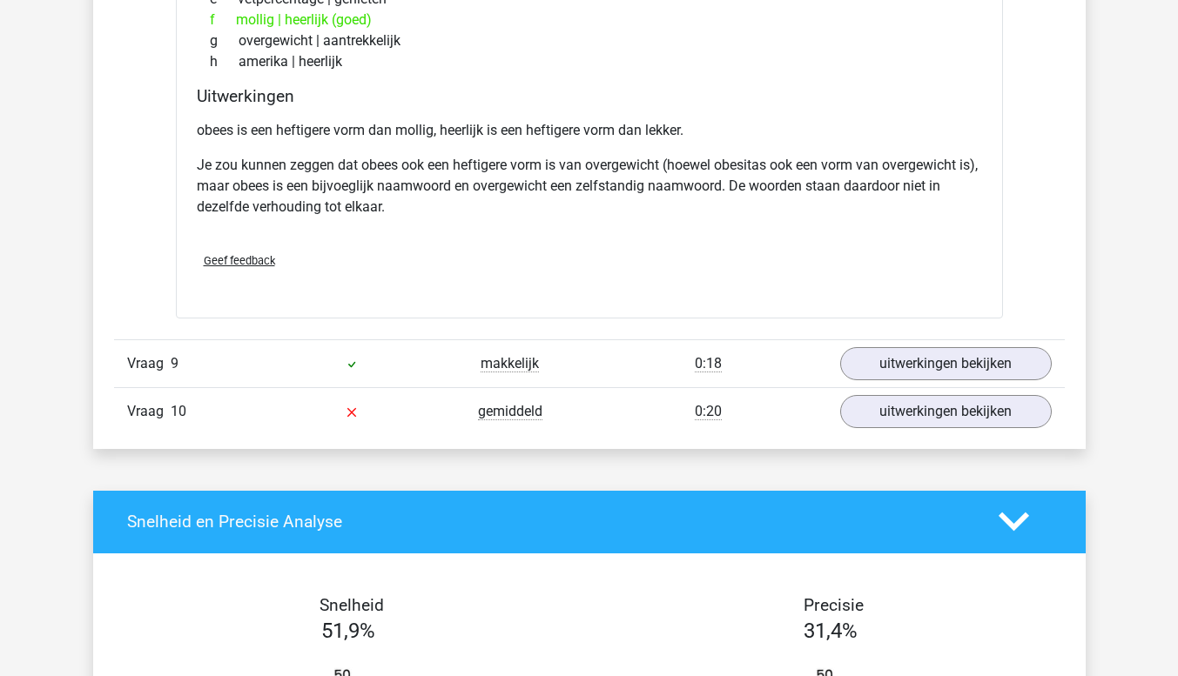
scroll to position [5787, 0]
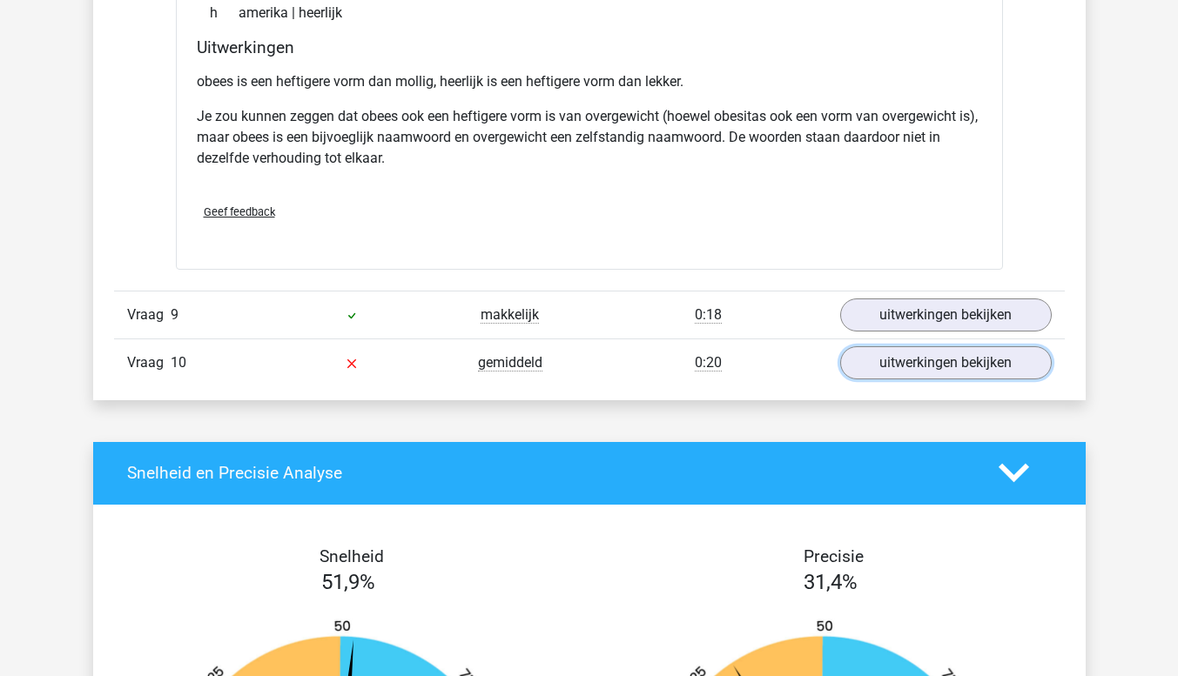
click at [888, 356] on link "uitwerkingen bekijken" at bounding box center [946, 362] width 212 height 33
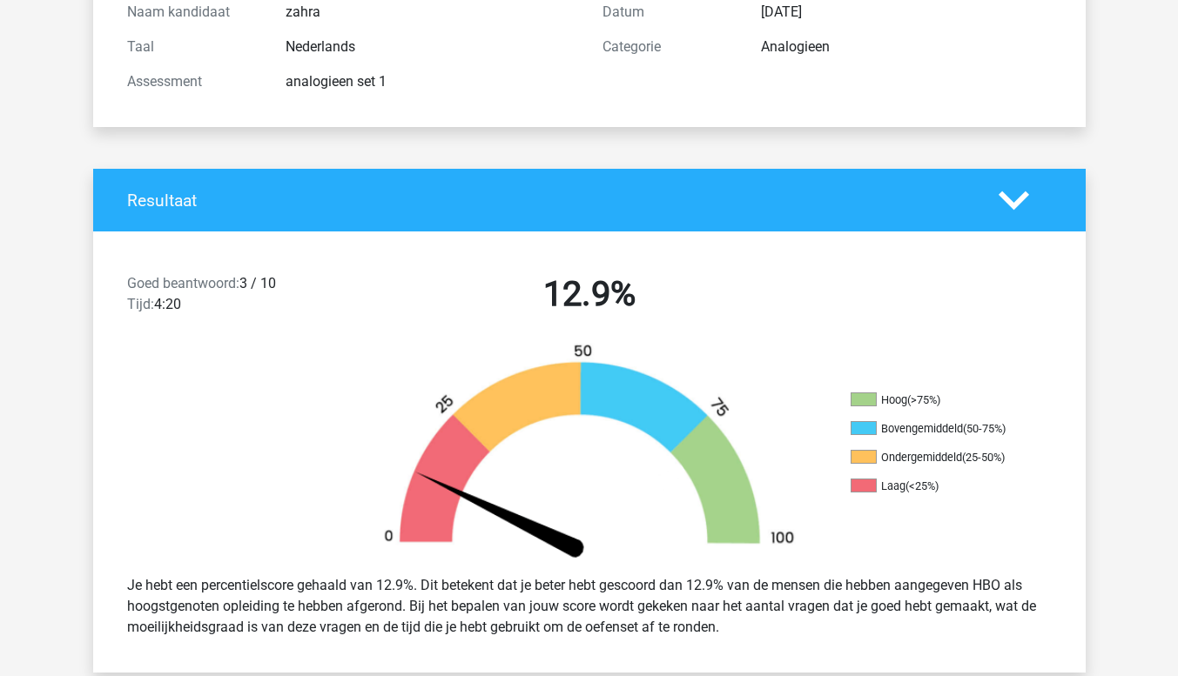
scroll to position [0, 0]
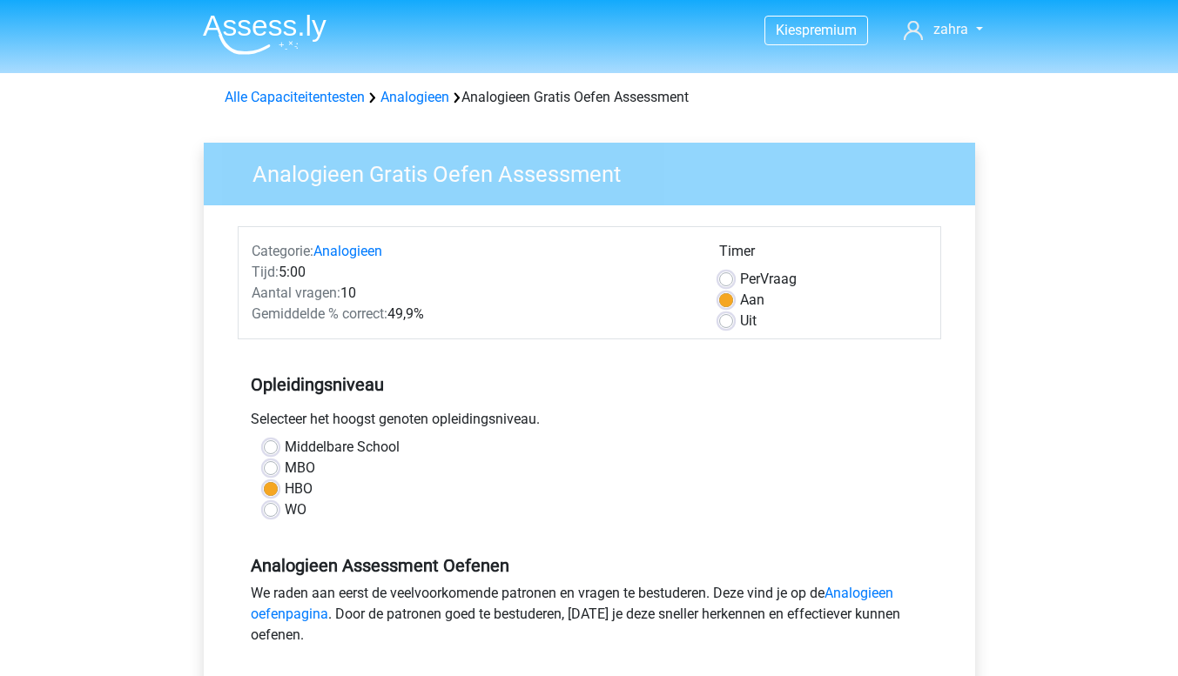
scroll to position [339, 0]
